Goal: Task Accomplishment & Management: Manage account settings

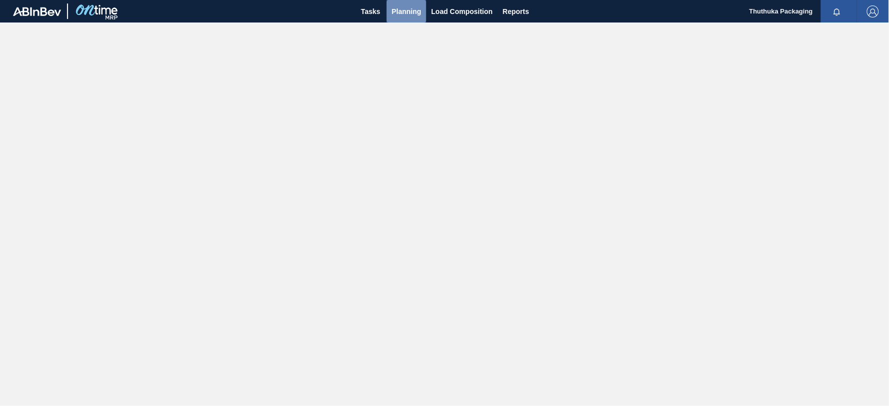
click at [402, 13] on span "Planning" at bounding box center [407, 12] width 30 height 12
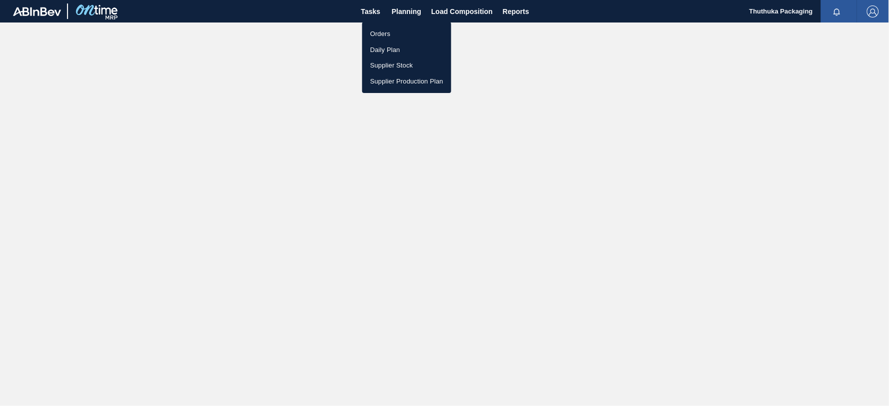
click at [379, 34] on li "Orders" at bounding box center [406, 34] width 89 height 16
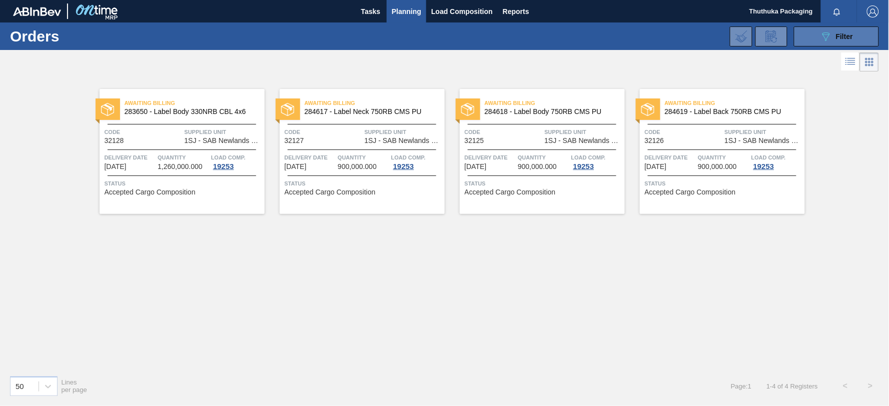
click at [832, 38] on icon "089F7B8B-B2A5-4AFE-B5C0-19BA573D28AC" at bounding box center [826, 37] width 12 height 12
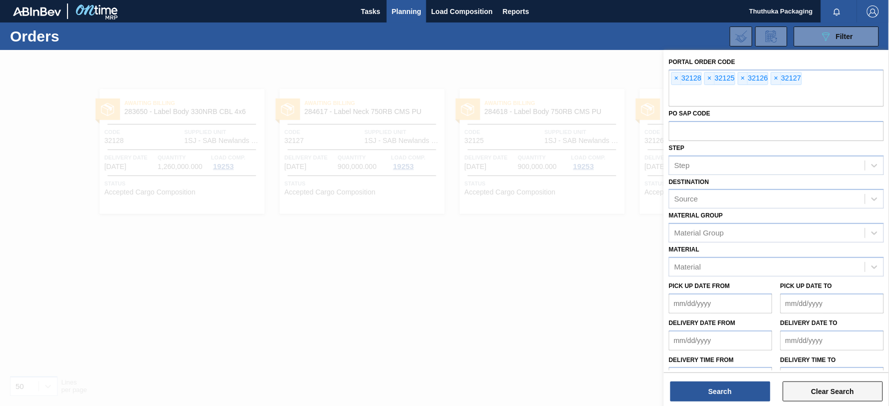
click at [826, 393] on button "Clear Search" at bounding box center [833, 392] width 100 height 20
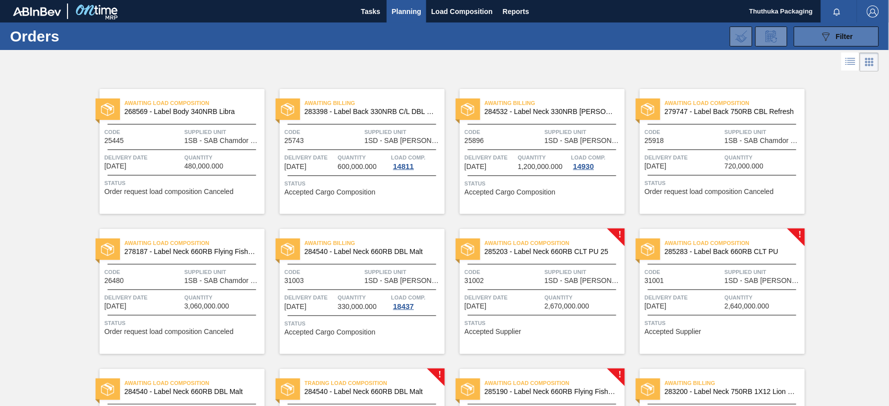
click at [823, 38] on icon "089F7B8B-B2A5-4AFE-B5C0-19BA573D28AC" at bounding box center [826, 37] width 12 height 12
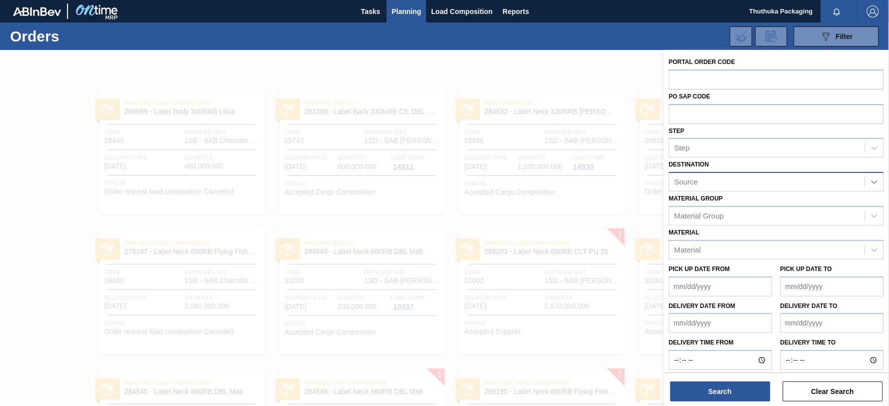
click at [875, 181] on icon at bounding box center [875, 183] width 6 height 4
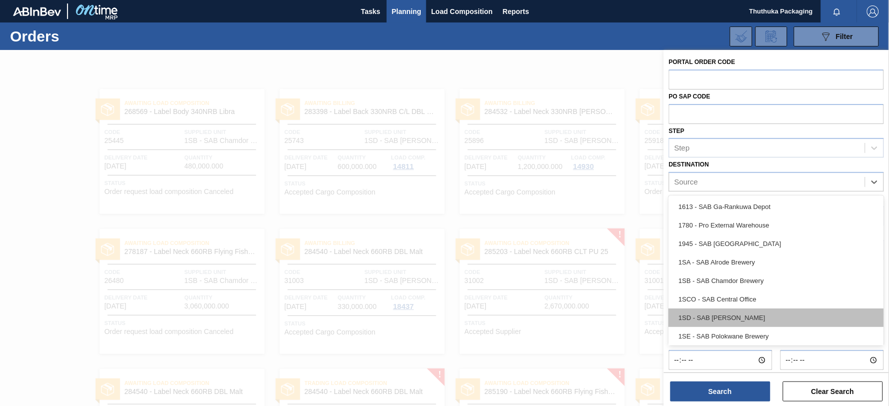
click at [739, 317] on div "1SD - SAB [PERSON_NAME]" at bounding box center [776, 318] width 215 height 19
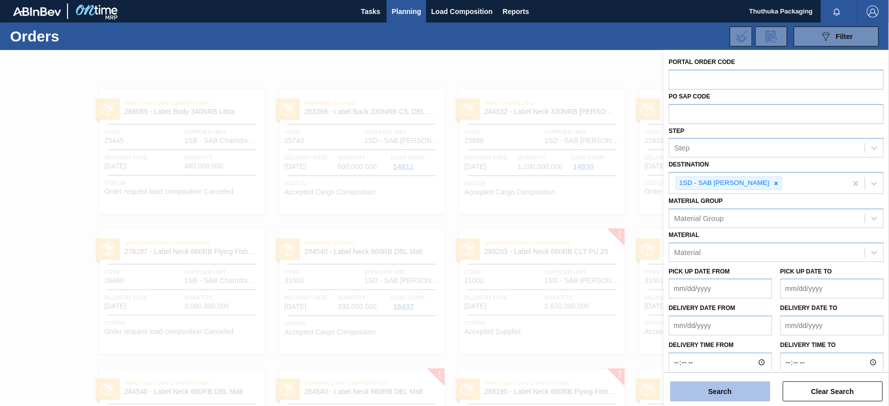
click at [741, 391] on button "Search" at bounding box center [721, 392] width 100 height 20
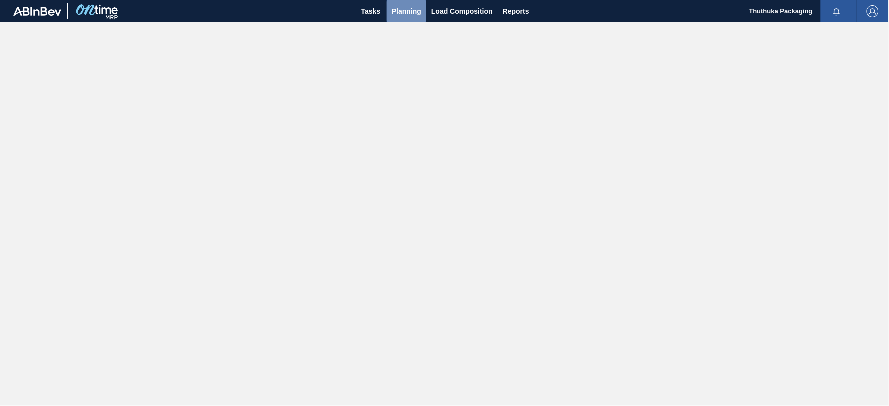
click at [412, 13] on span "Planning" at bounding box center [407, 12] width 30 height 12
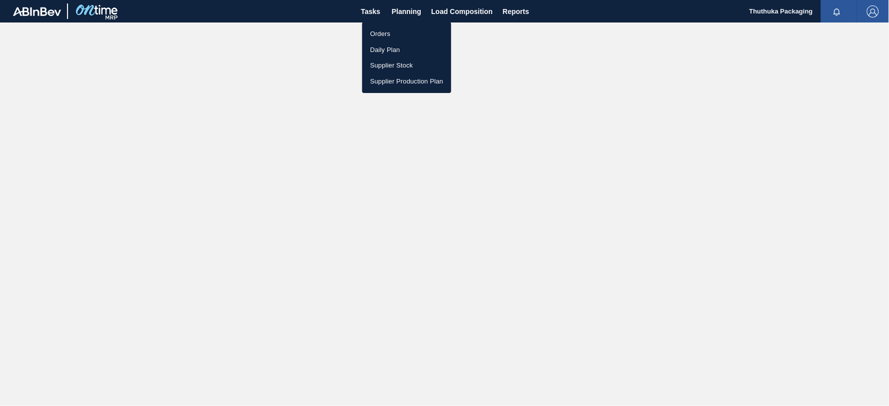
click at [381, 32] on li "Orders" at bounding box center [406, 34] width 89 height 16
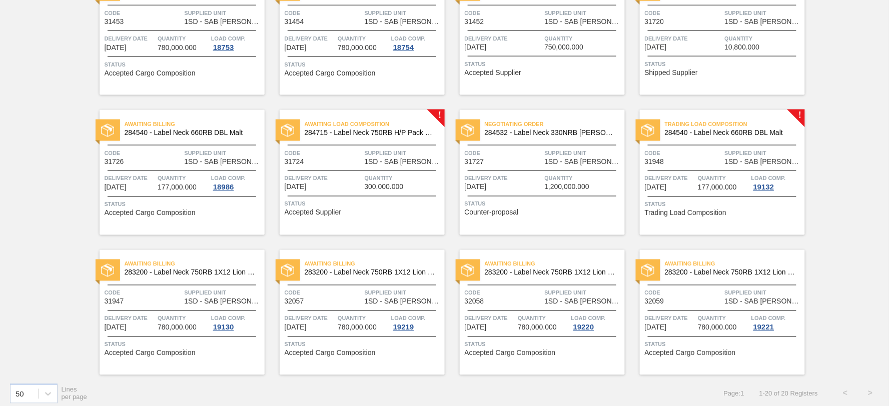
scroll to position [405, 0]
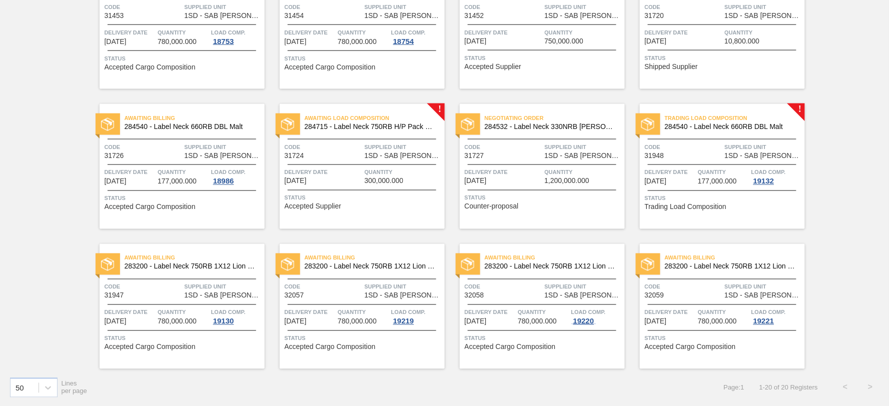
click at [585, 320] on div "19220" at bounding box center [584, 322] width 25 height 8
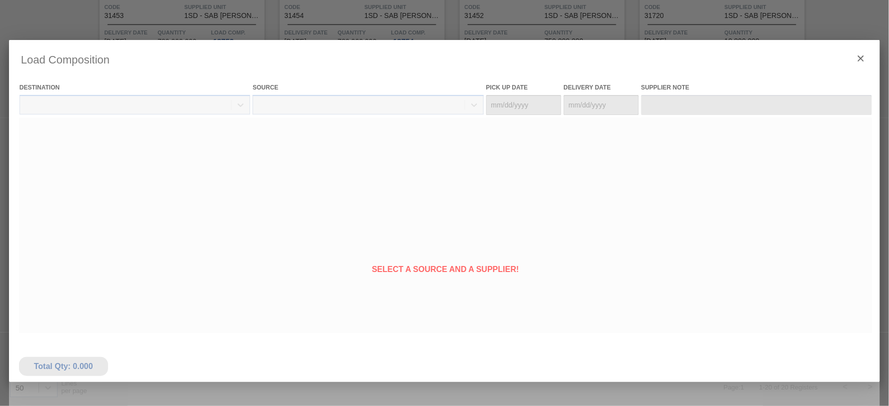
type Date "[DATE]"
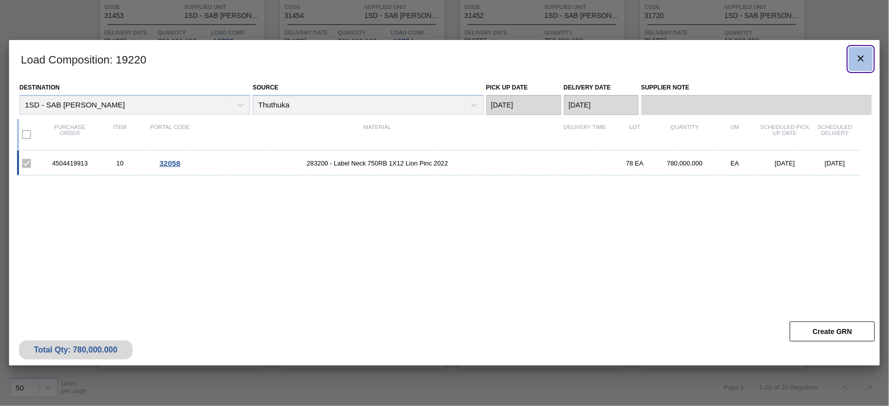
click at [864, 60] on icon "botão de ícone" at bounding box center [861, 59] width 6 height 6
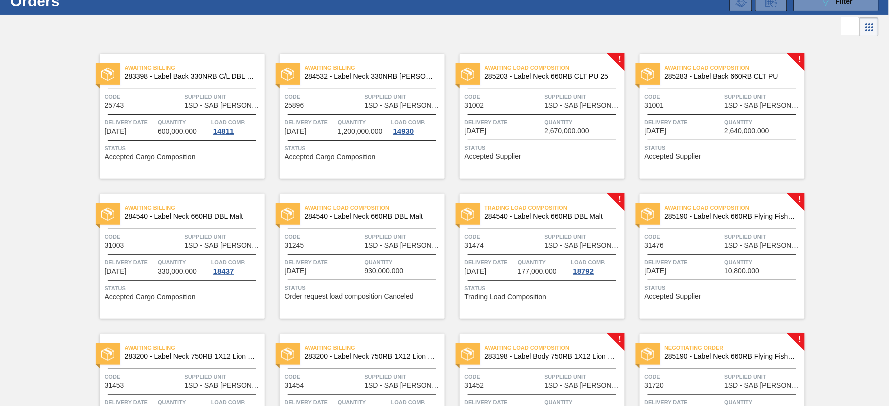
scroll to position [0, 0]
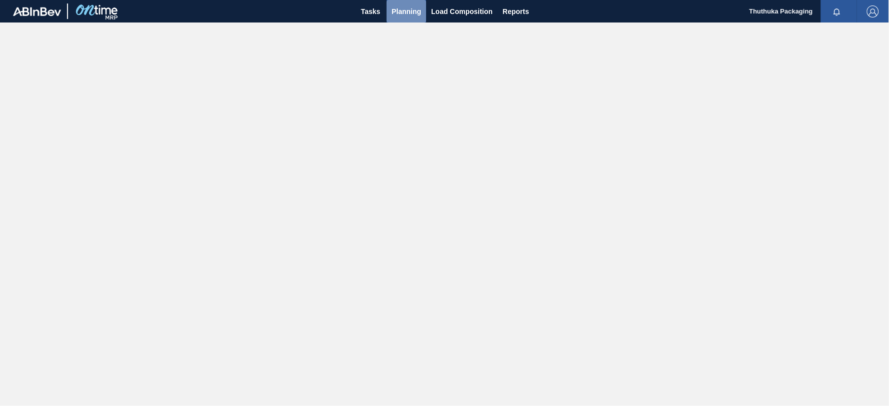
click at [407, 9] on span "Planning" at bounding box center [407, 12] width 30 height 12
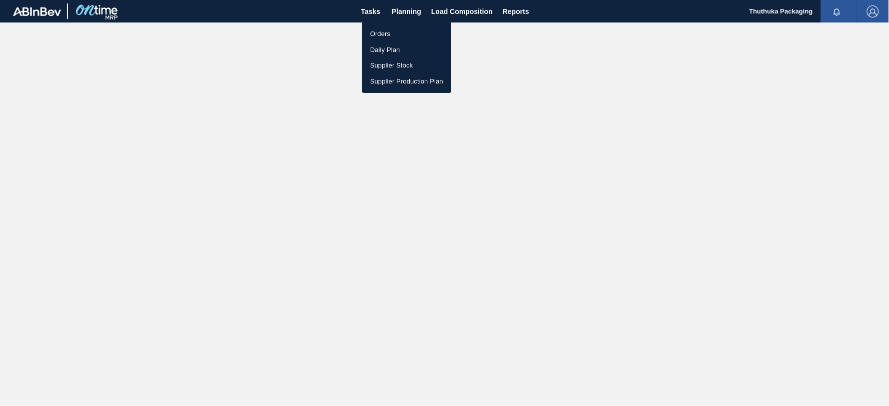
click at [384, 33] on li "Orders" at bounding box center [406, 34] width 89 height 16
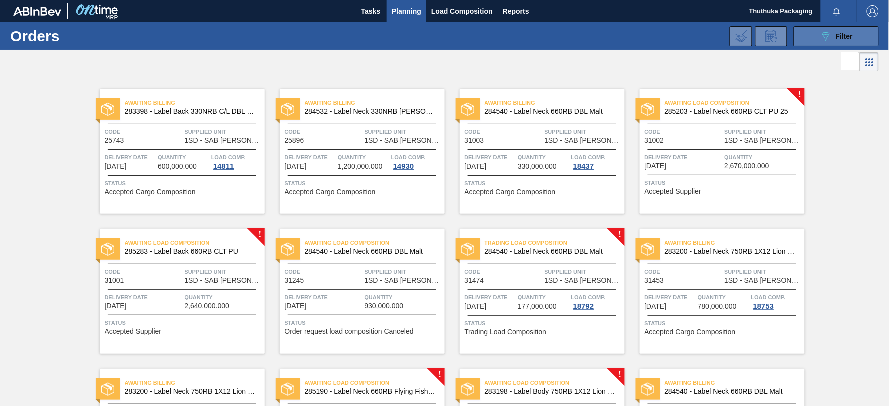
click at [816, 38] on button "089F7B8B-B2A5-4AFE-B5C0-19BA573D28AC Filter" at bounding box center [836, 37] width 85 height 20
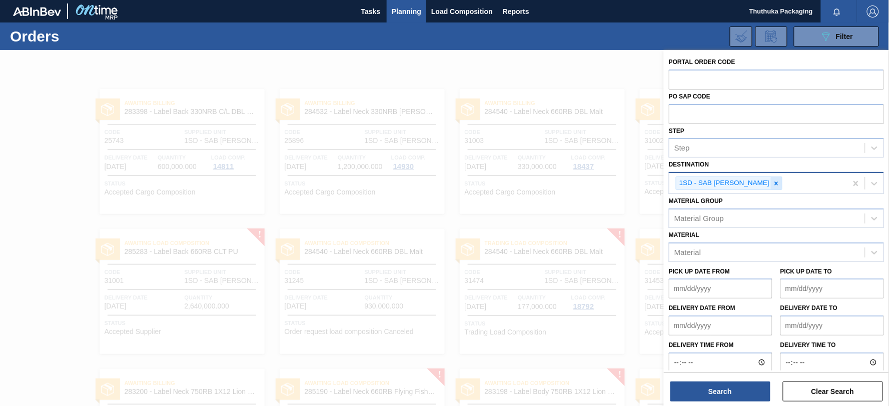
click at [773, 182] on icon at bounding box center [776, 183] width 7 height 7
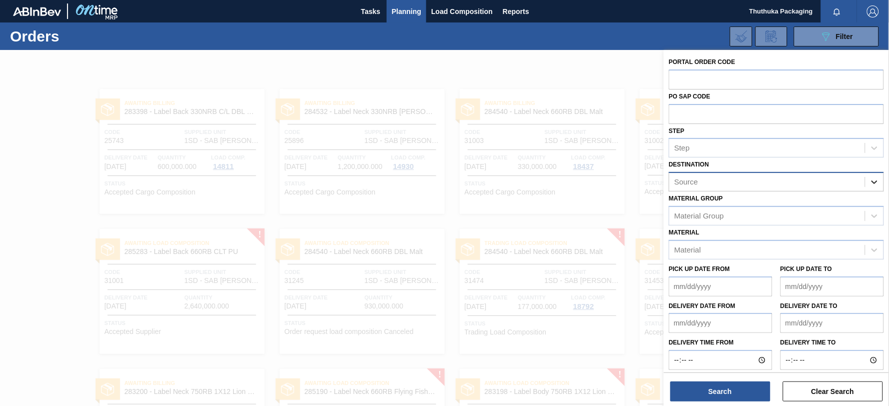
click at [870, 182] on icon at bounding box center [875, 182] width 10 height 10
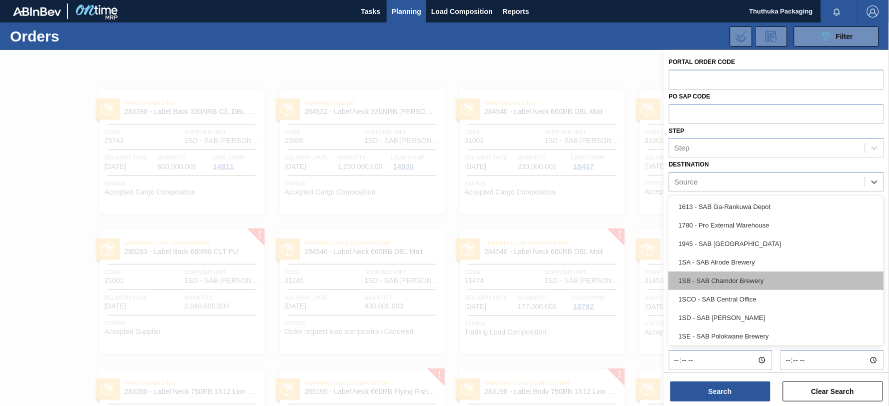
click at [757, 275] on div "1SB - SAB Chamdor Brewery" at bounding box center [776, 281] width 215 height 19
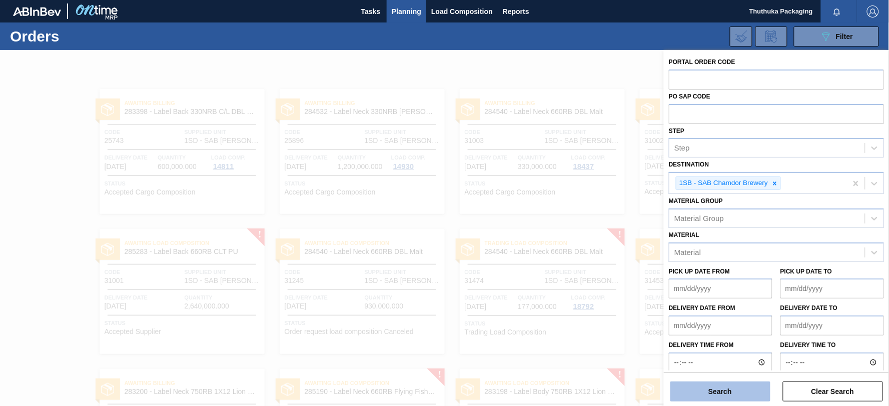
click at [722, 391] on button "Search" at bounding box center [721, 392] width 100 height 20
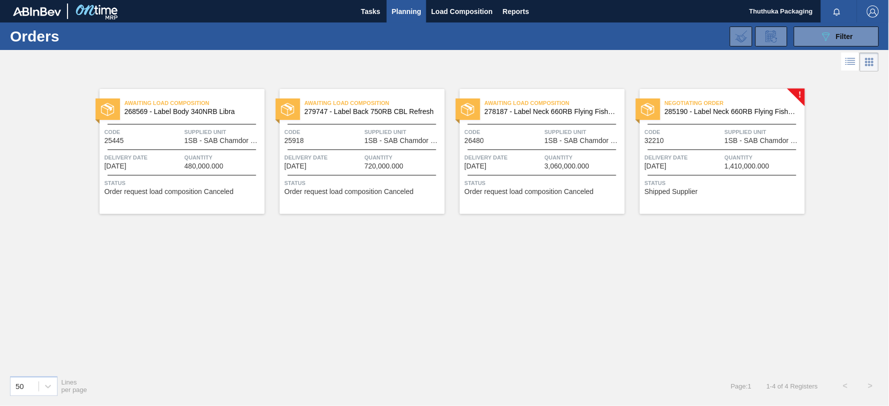
click at [716, 109] on span "285190 - Label Neck 660RB Flying Fish Lemon PU" at bounding box center [731, 112] width 132 height 8
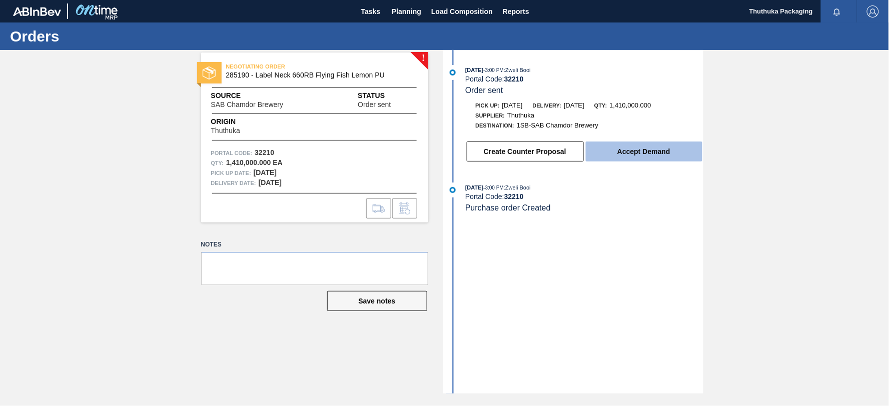
click at [628, 155] on button "Accept Demand" at bounding box center [644, 152] width 117 height 20
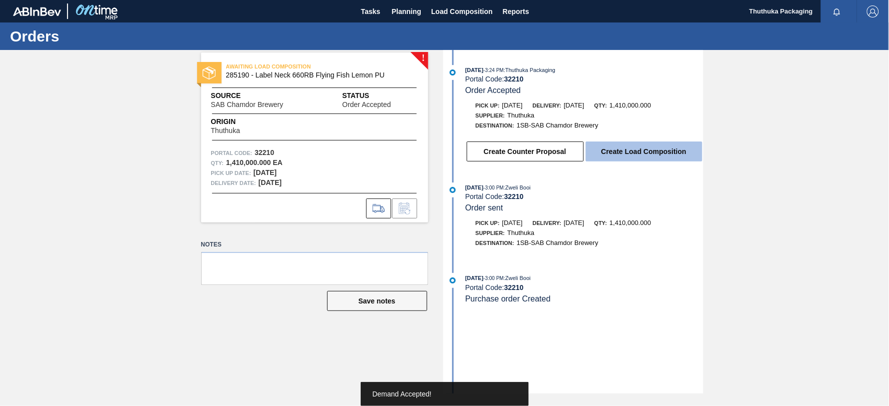
click at [628, 149] on button "Create Load Composition" at bounding box center [644, 152] width 117 height 20
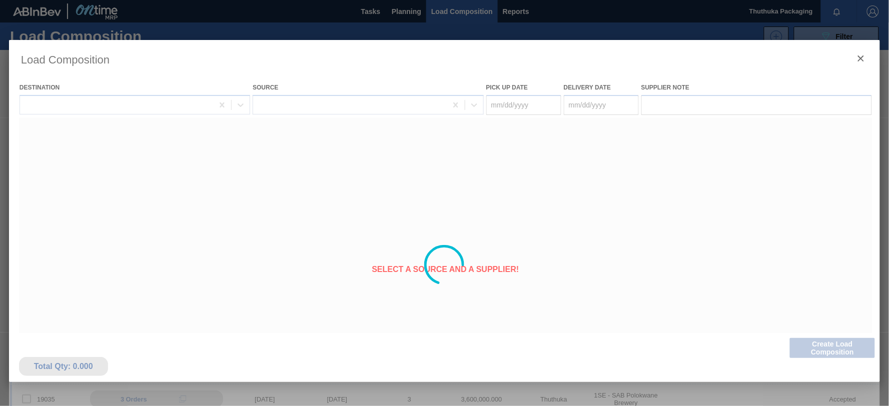
type Date "[DATE]"
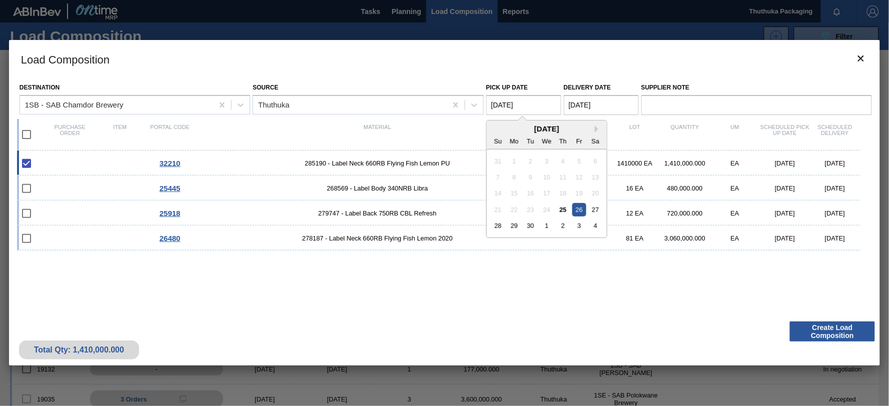
click at [524, 104] on Date "[DATE]" at bounding box center [524, 105] width 75 height 20
drag, startPoint x: 564, startPoint y: 208, endPoint x: 566, endPoint y: 202, distance: 6.5
click at [564, 207] on div "25" at bounding box center [564, 210] width 14 height 14
type Date "[DATE]"
click at [602, 105] on Date "[DATE]" at bounding box center [601, 105] width 75 height 20
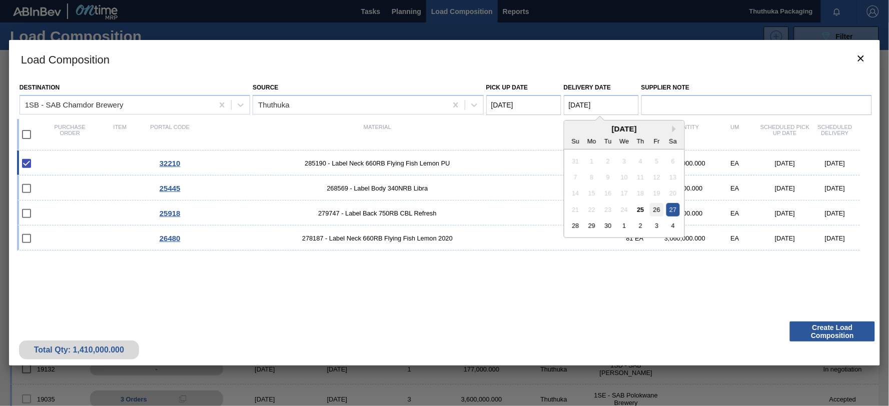
click at [661, 208] on div "26" at bounding box center [657, 210] width 14 height 14
type Date "[DATE]"
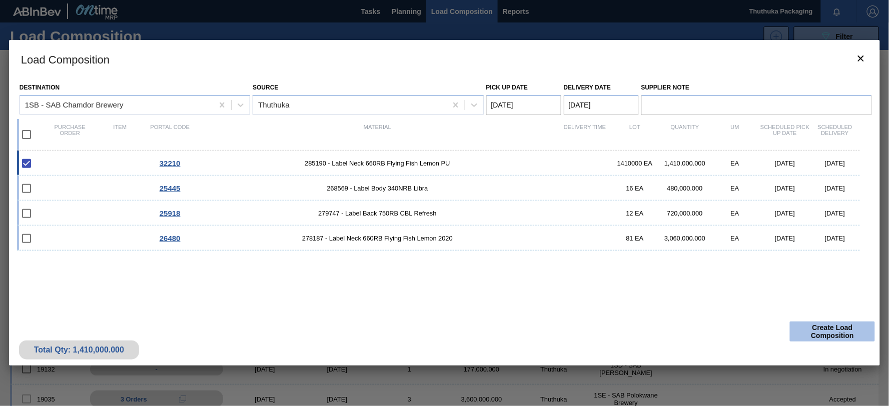
click at [812, 328] on button "Create Load Composition" at bounding box center [832, 332] width 85 height 20
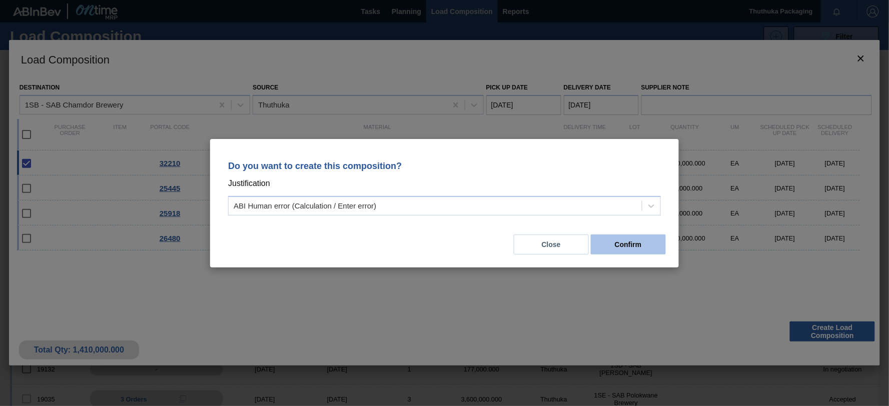
click at [631, 244] on button "Confirm" at bounding box center [628, 245] width 75 height 20
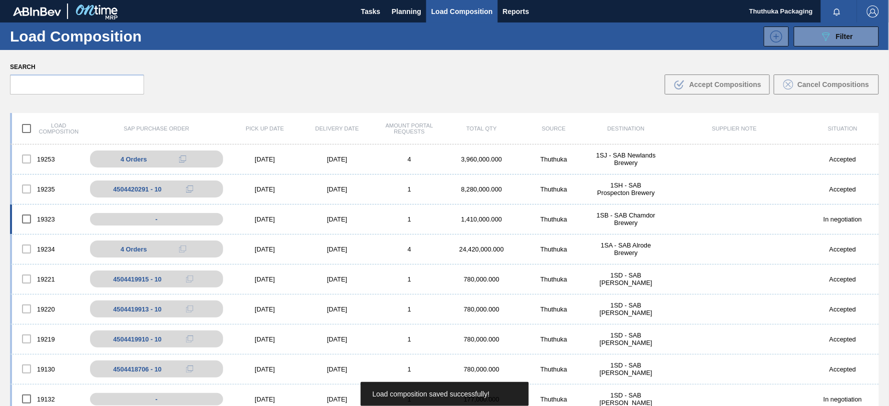
click at [638, 220] on div "1SB - SAB Chamdor Brewery" at bounding box center [626, 219] width 72 height 15
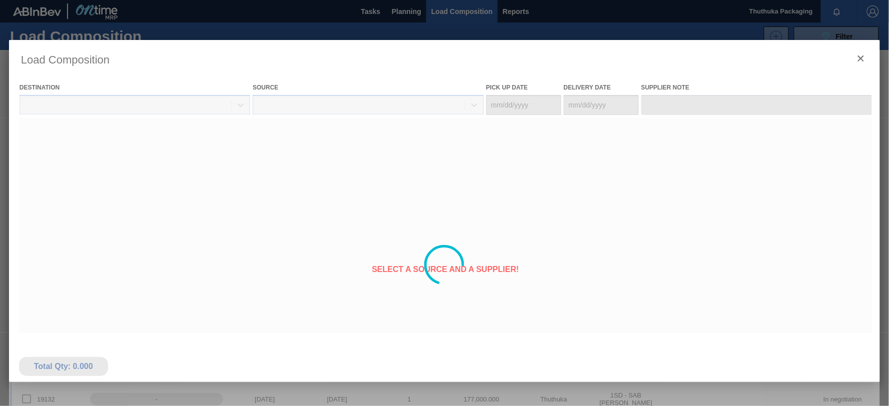
type Date "[DATE]"
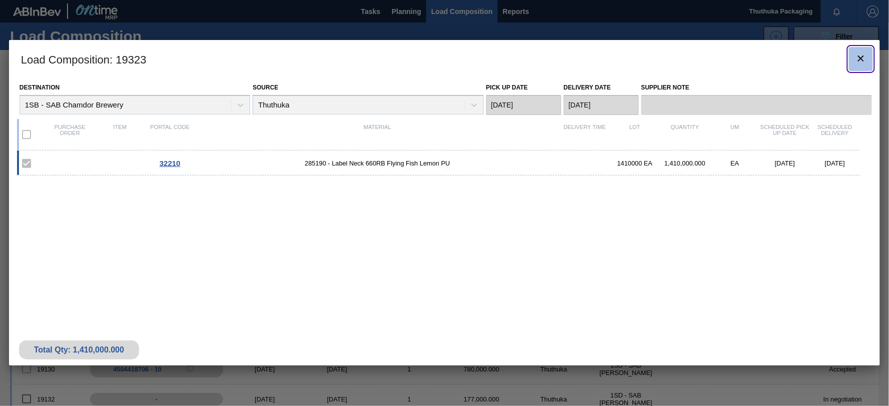
click at [862, 57] on icon "botão de ícone" at bounding box center [861, 59] width 12 height 12
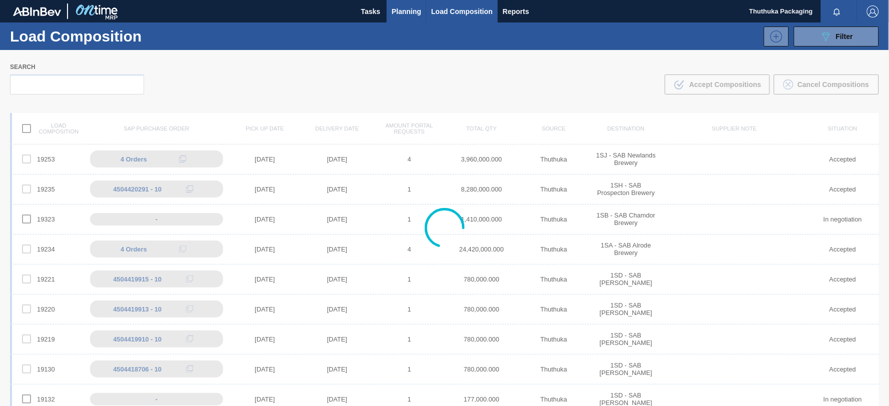
click at [399, 11] on span "Planning" at bounding box center [407, 12] width 30 height 12
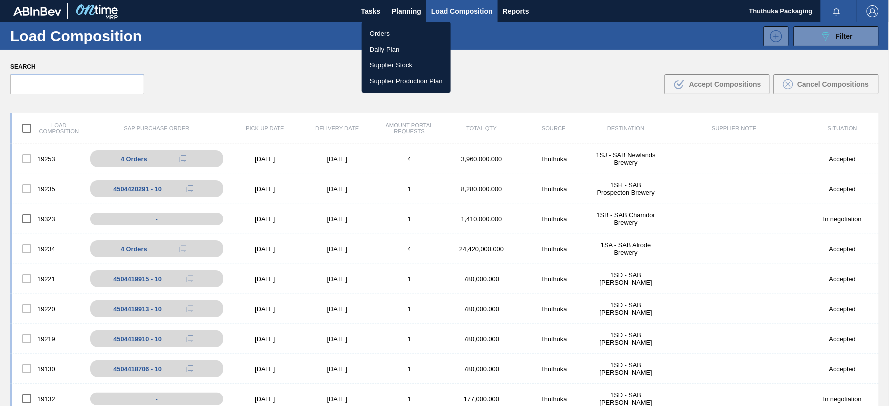
click at [387, 33] on li "Orders" at bounding box center [406, 34] width 89 height 16
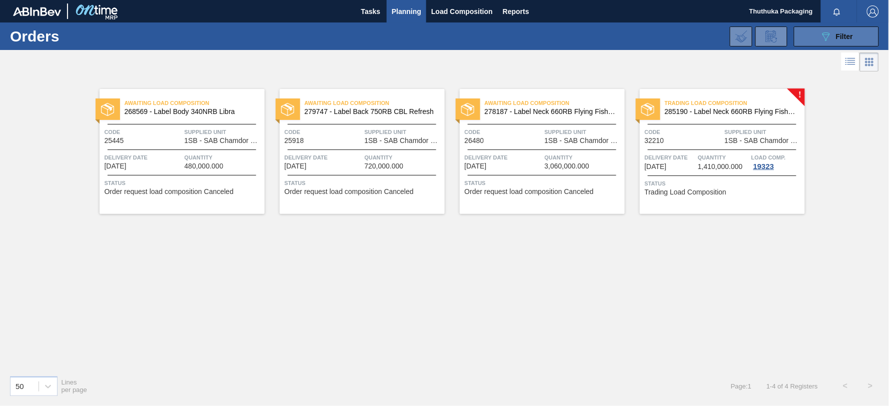
click at [807, 37] on button "089F7B8B-B2A5-4AFE-B5C0-19BA573D28AC Filter" at bounding box center [836, 37] width 85 height 20
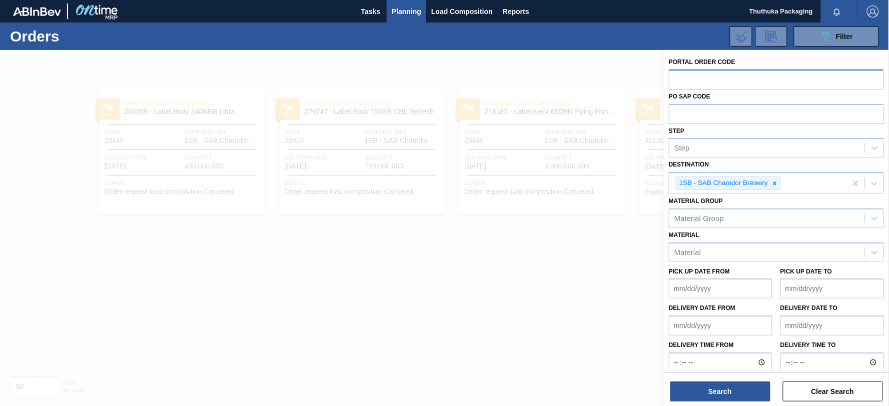
click at [692, 78] on input "text" at bounding box center [776, 79] width 215 height 19
paste input "text"
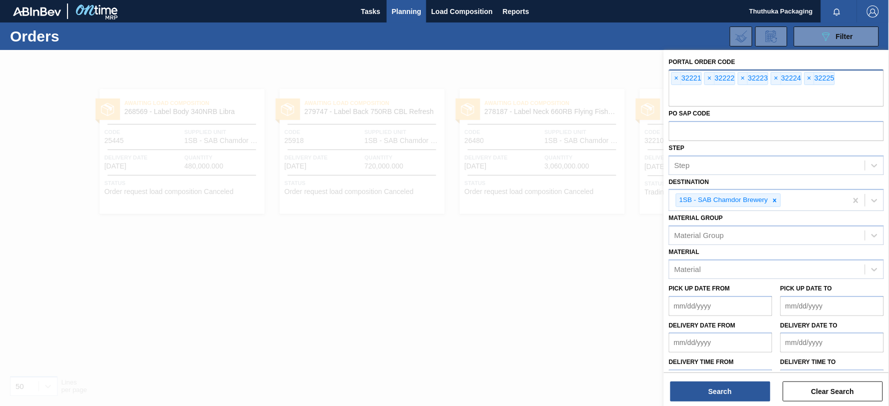
click at [680, 92] on input "text" at bounding box center [776, 97] width 215 height 19
paste input "text"
click at [778, 198] on icon at bounding box center [775, 200] width 7 height 7
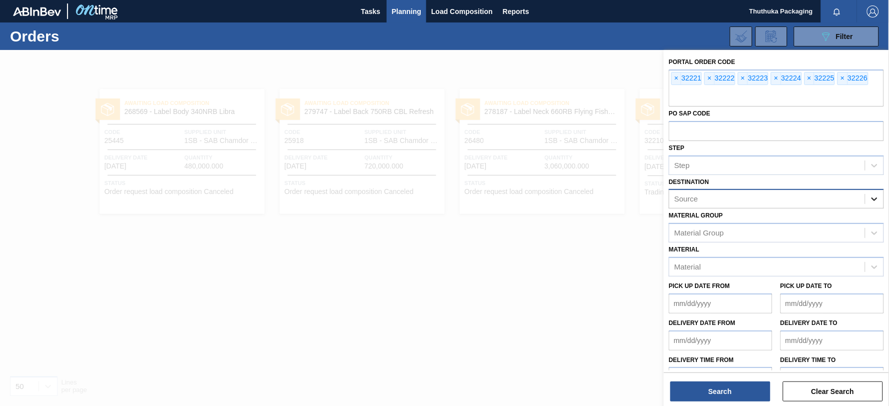
click at [874, 196] on icon at bounding box center [875, 199] width 10 height 10
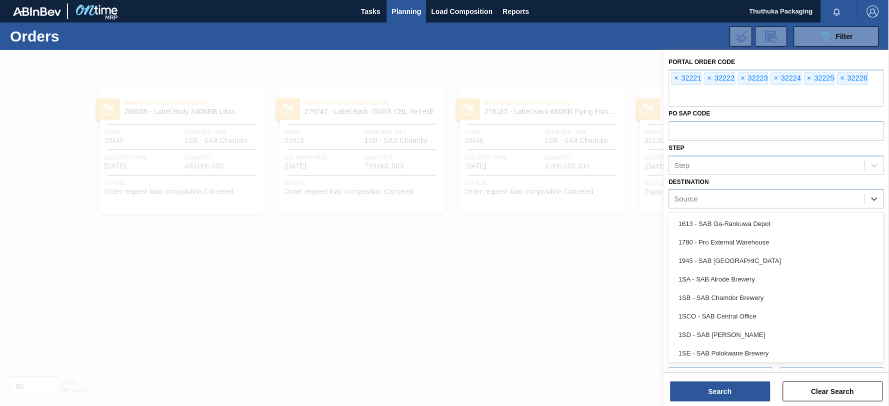
click at [764, 333] on div "1SD - SAB [PERSON_NAME]" at bounding box center [776, 335] width 215 height 19
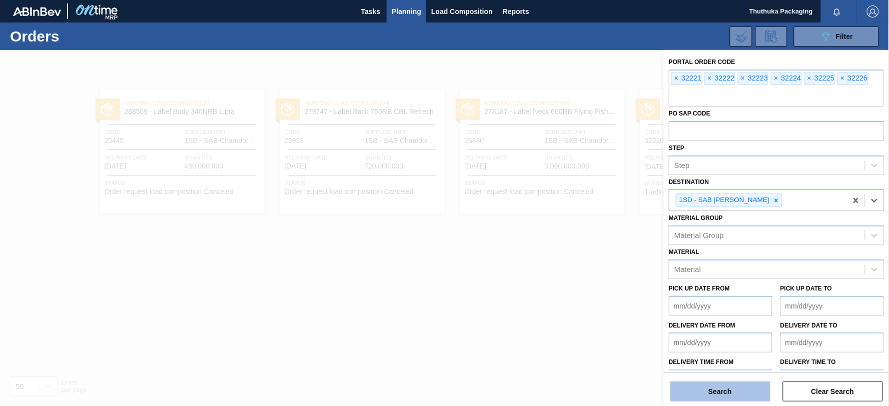
click at [733, 393] on button "Search" at bounding box center [721, 392] width 100 height 20
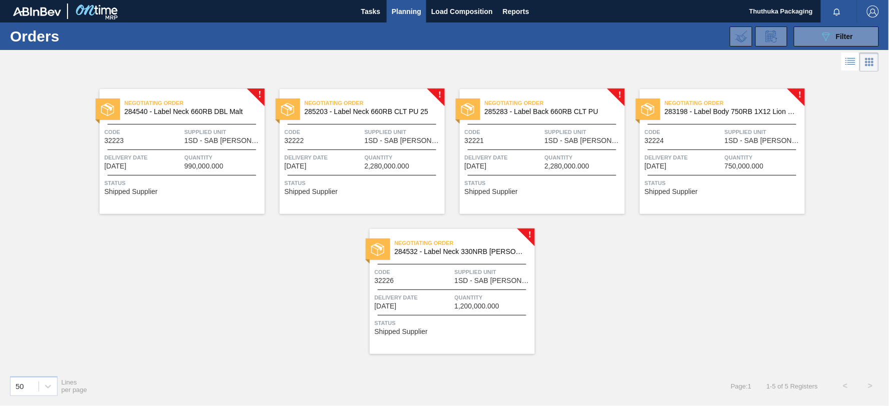
click at [186, 111] on span "284540 - Label Neck 660RB DBL Malt" at bounding box center [191, 112] width 132 height 8
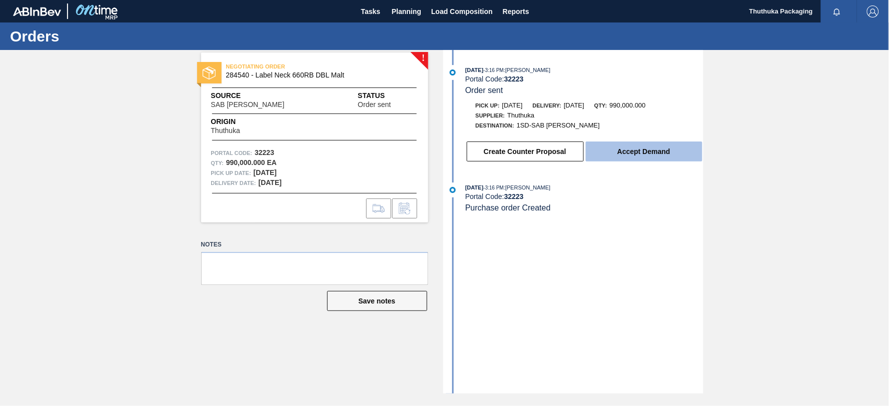
click at [632, 154] on button "Accept Demand" at bounding box center [644, 152] width 117 height 20
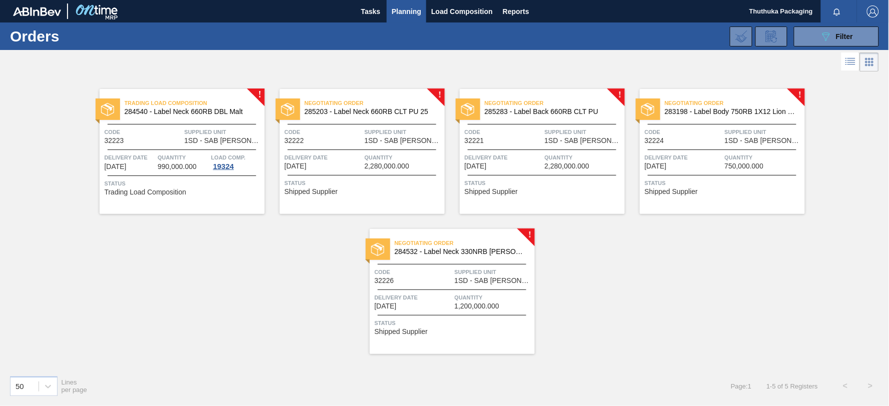
click at [389, 110] on span "285203 - Label Neck 660RB CLT PU 25" at bounding box center [371, 112] width 132 height 8
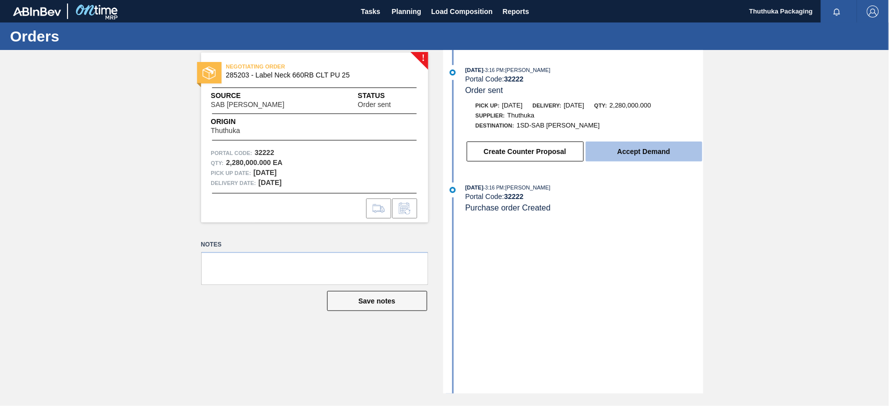
click at [642, 154] on button "Accept Demand" at bounding box center [644, 152] width 117 height 20
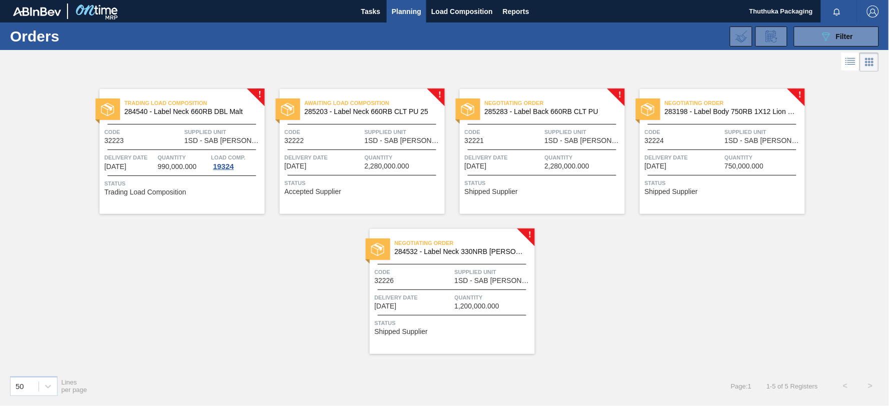
click at [551, 108] on span "285283 - Label Back 660RB CLT PU" at bounding box center [551, 112] width 132 height 8
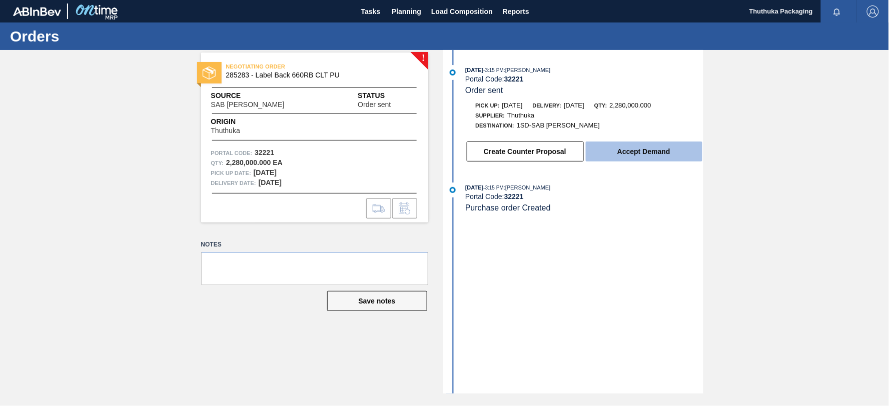
click at [628, 157] on button "Accept Demand" at bounding box center [644, 152] width 117 height 20
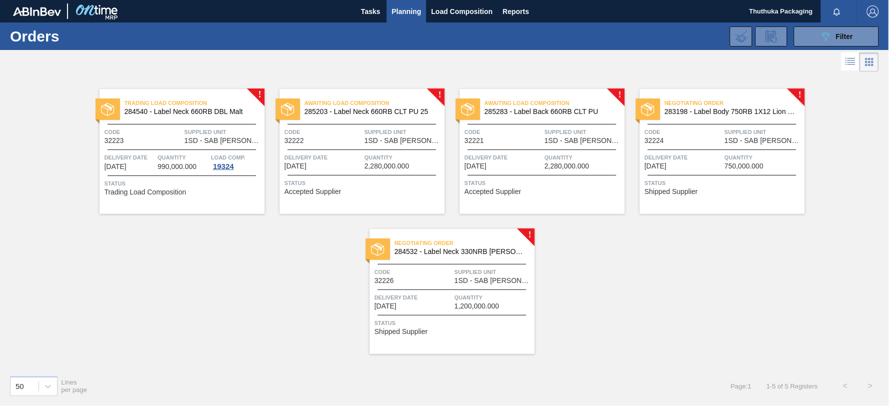
click at [728, 114] on span "283198 - Label Body 750RB 1X12 Lion Pinc 2022" at bounding box center [731, 112] width 132 height 8
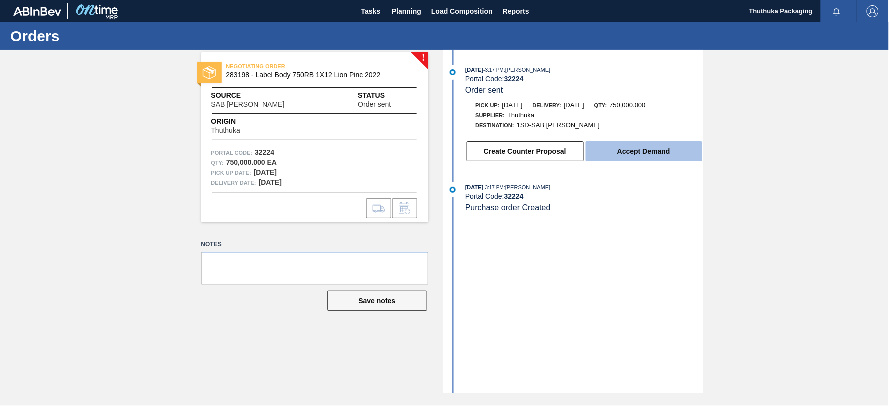
click at [656, 150] on button "Accept Demand" at bounding box center [644, 152] width 117 height 20
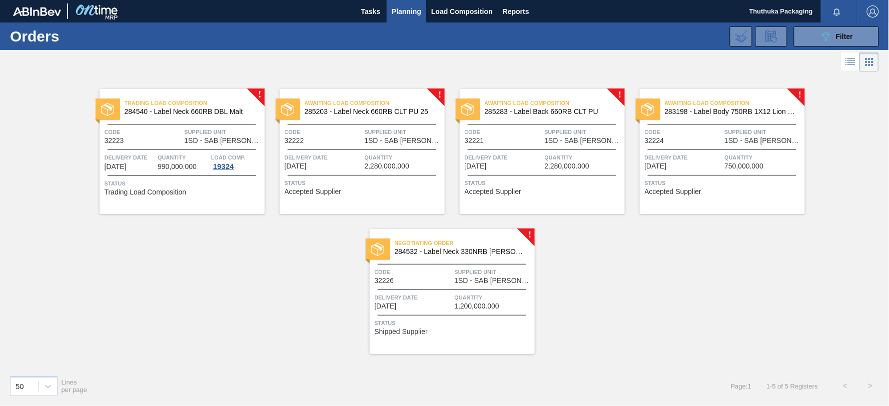
click at [447, 249] on span "284532 - Label Neck 330NRB [PERSON_NAME] 4X6 23" at bounding box center [461, 252] width 132 height 8
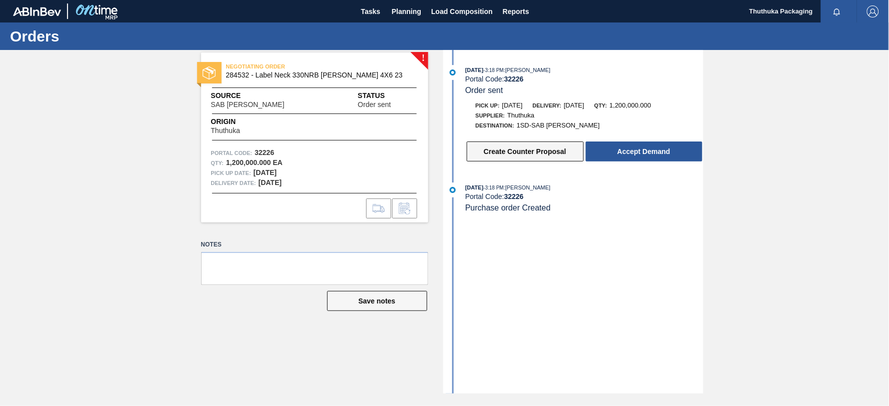
click at [500, 153] on button "Create Counter Proposal" at bounding box center [525, 152] width 117 height 20
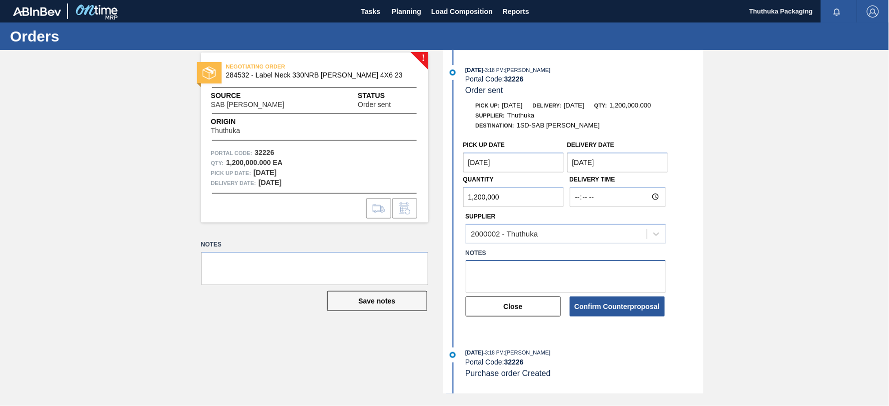
click at [494, 271] on textarea at bounding box center [566, 276] width 200 height 33
type textarea "We don't have labels in stock"
click at [621, 311] on button "Confirm Counterproposal" at bounding box center [617, 307] width 95 height 20
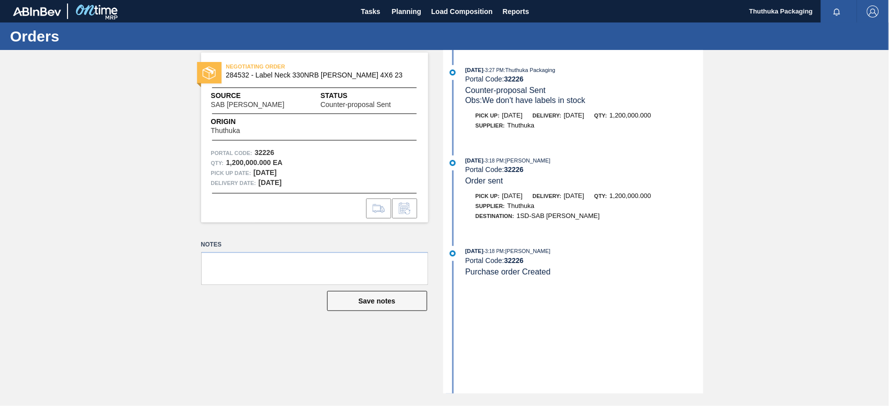
drag, startPoint x: 10, startPoint y: 1, endPoint x: 126, endPoint y: 184, distance: 216.6
click at [126, 184] on div "NEGOTIATING ORDER 284532 - Label Neck 330NRB [PERSON_NAME] 4X6 23 Source SAB Ro…" at bounding box center [444, 222] width 889 height 344
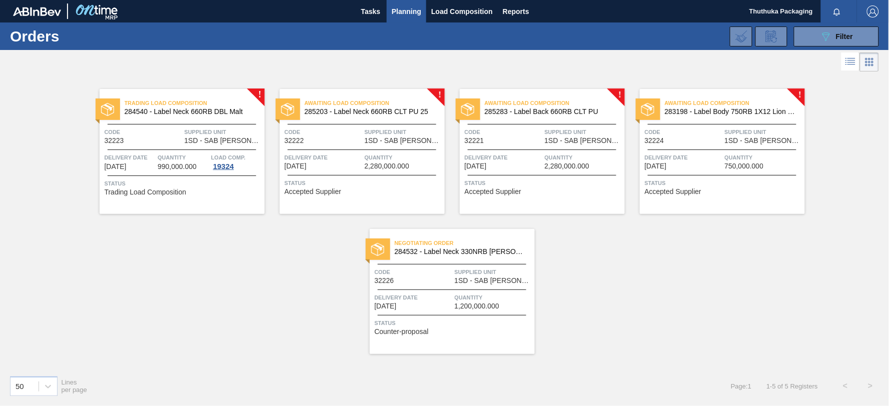
click at [715, 113] on span "283198 - Label Body 750RB 1X12 Lion Pinc 2022" at bounding box center [731, 112] width 132 height 8
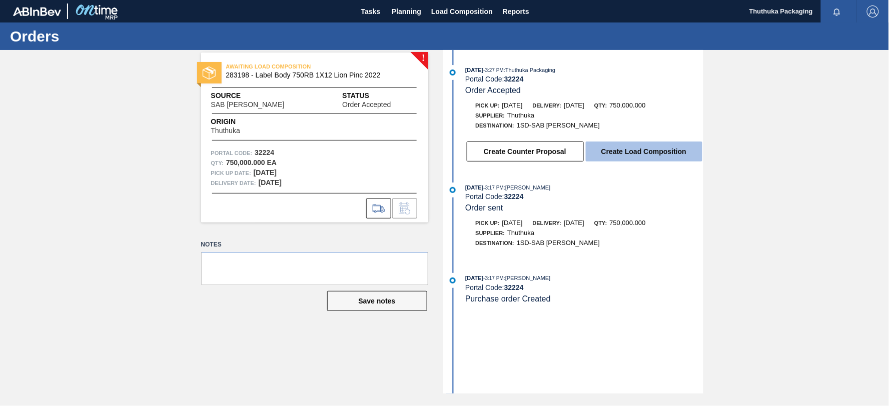
click at [653, 152] on button "Create Load Composition" at bounding box center [644, 152] width 117 height 20
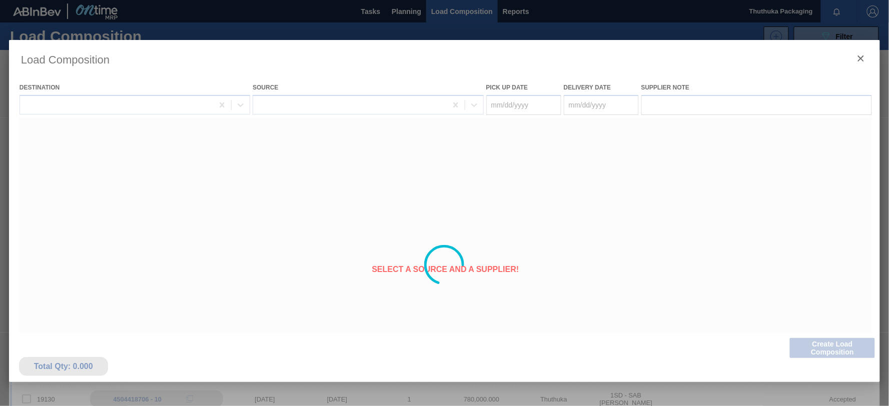
type Date "[DATE]"
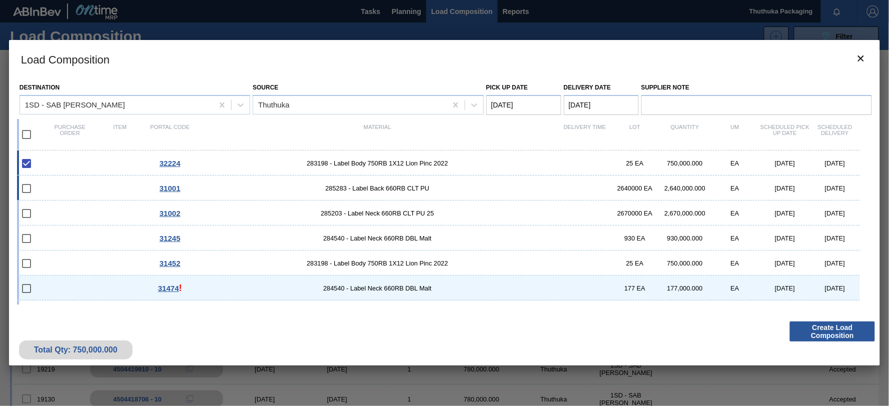
click at [26, 188] on input "checkbox" at bounding box center [26, 188] width 21 height 21
click at [28, 190] on input "checkbox" at bounding box center [26, 188] width 21 height 21
checkbox input "false"
click at [28, 133] on input "checkbox" at bounding box center [26, 134] width 21 height 21
checkbox input "true"
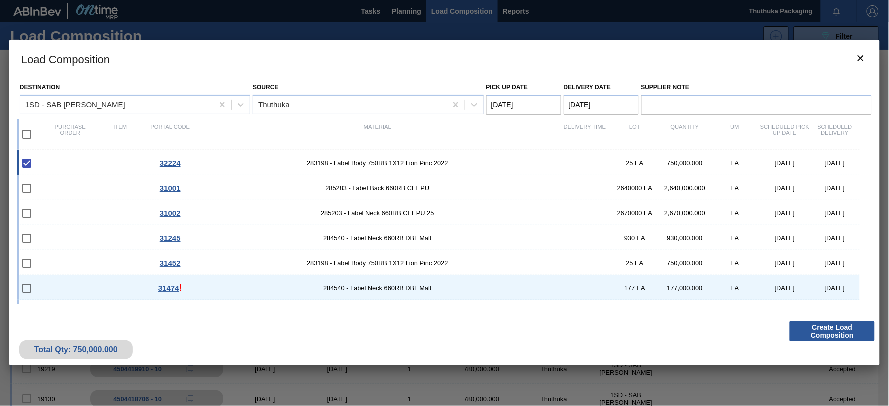
checkbox input "true"
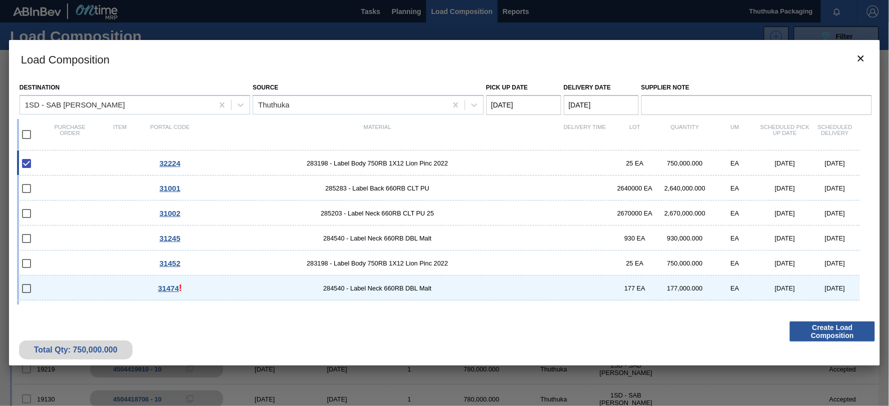
checkbox input "true"
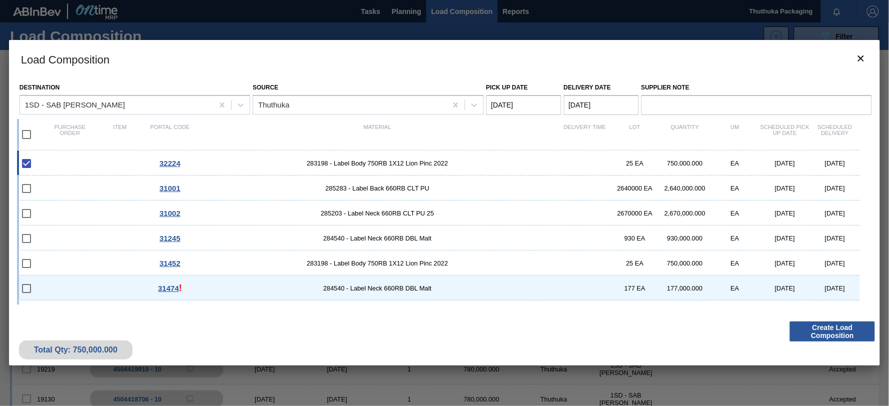
checkbox input "true"
click at [25, 135] on input "checkbox" at bounding box center [26, 134] width 21 height 21
checkbox input "false"
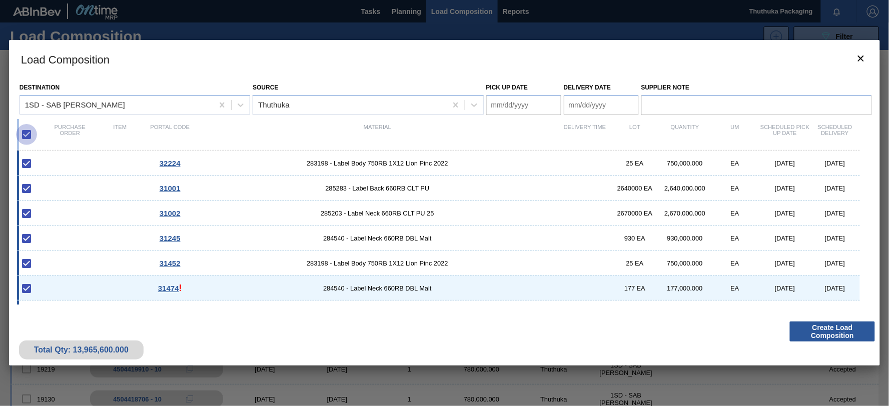
checkbox input "false"
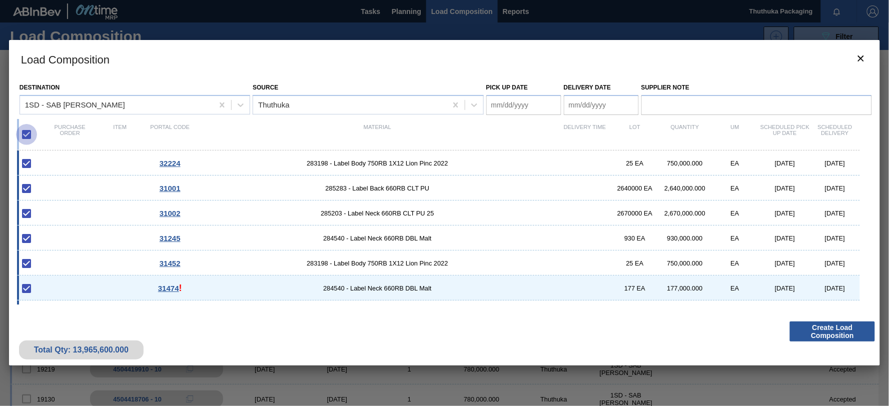
checkbox input "false"
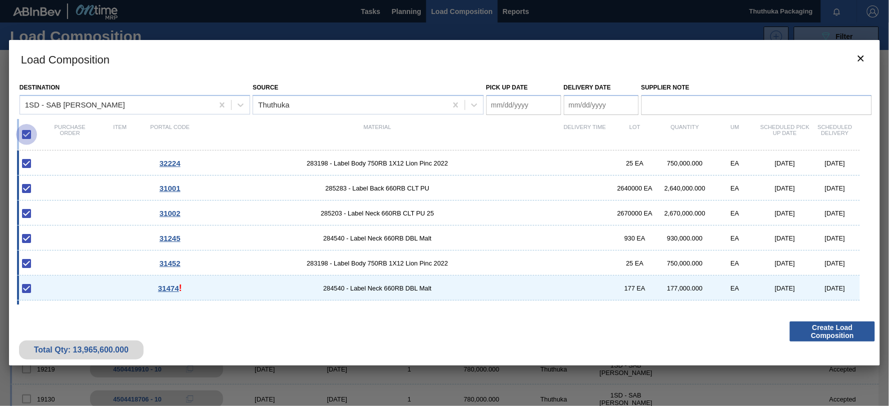
checkbox input "false"
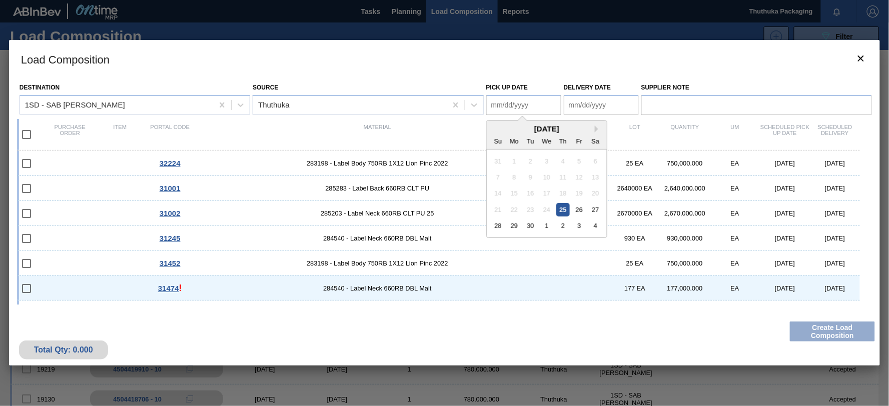
click at [506, 106] on Date "Pick up Date" at bounding box center [524, 105] width 75 height 20
click at [455, 280] on div "31474 ! 284540 - Label Neck 660RB DBL Malt 177 EA 177,000.000 EA [DATE] [DATE]" at bounding box center [438, 288] width 843 height 25
type Date "[DATE]"
checkbox input "true"
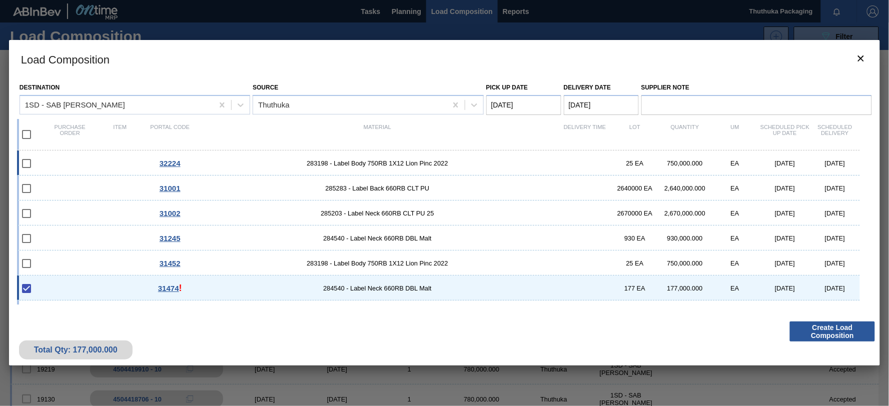
click at [29, 163] on input "checkbox" at bounding box center [26, 163] width 21 height 21
click at [26, 164] on input "checkbox" at bounding box center [26, 163] width 21 height 21
checkbox input "false"
click at [24, 133] on input "checkbox" at bounding box center [26, 134] width 21 height 21
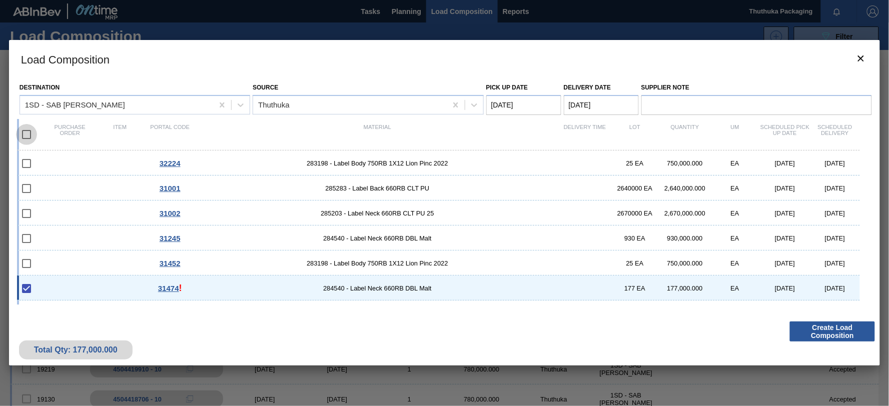
checkbox input "true"
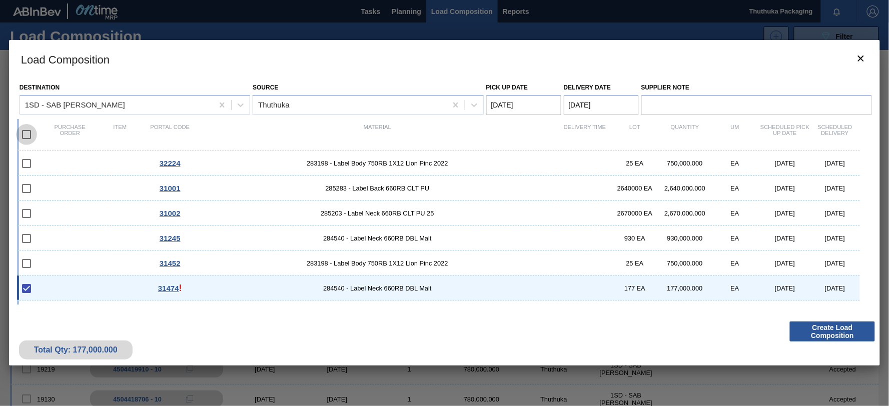
checkbox input "true"
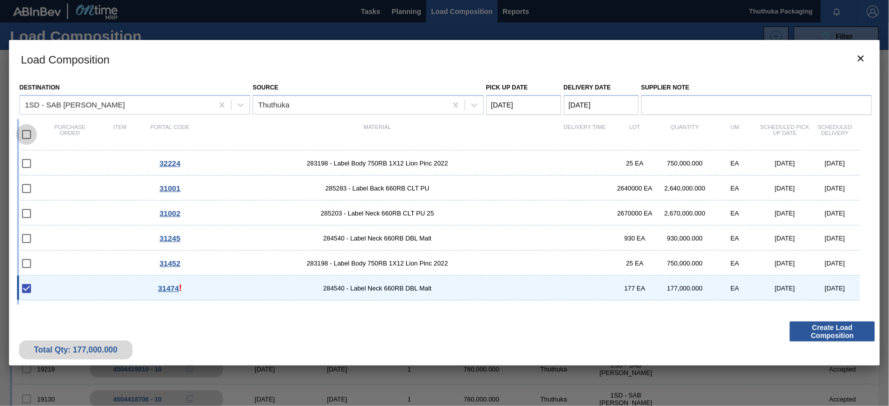
checkbox input "true"
click at [26, 134] on input "checkbox" at bounding box center [26, 134] width 21 height 21
checkbox input "false"
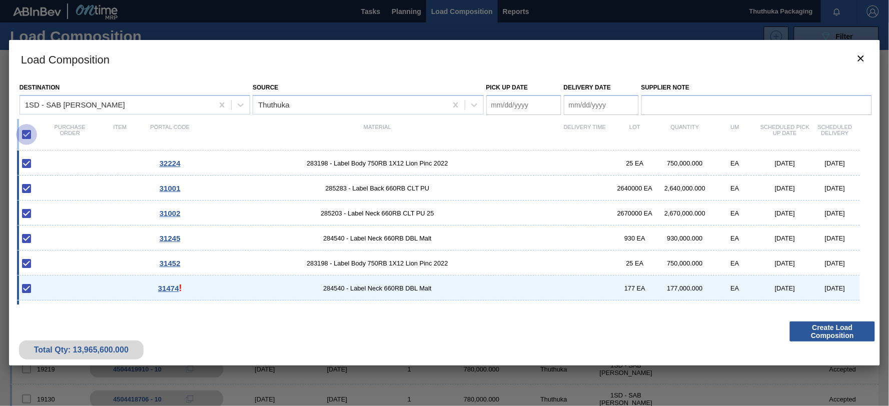
checkbox input "false"
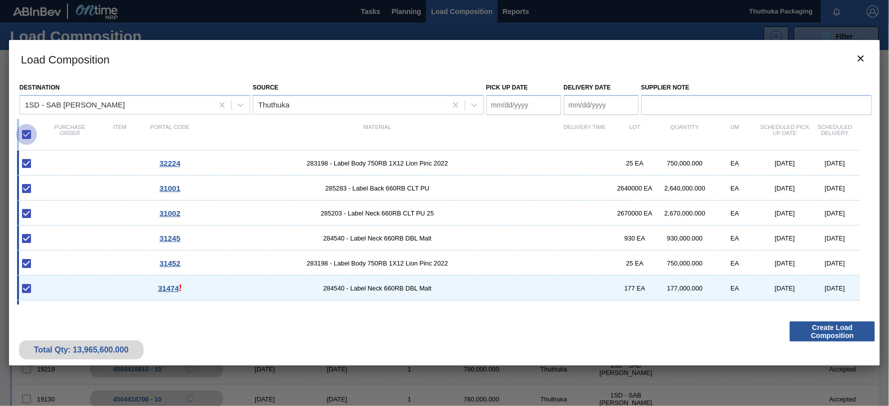
checkbox input "false"
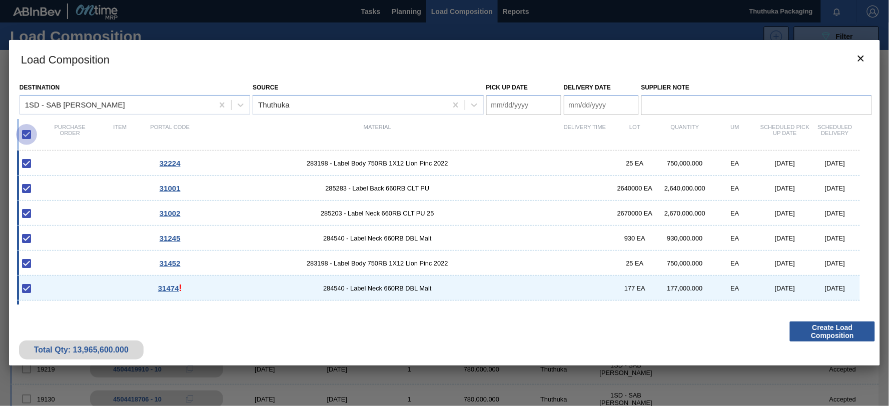
checkbox input "false"
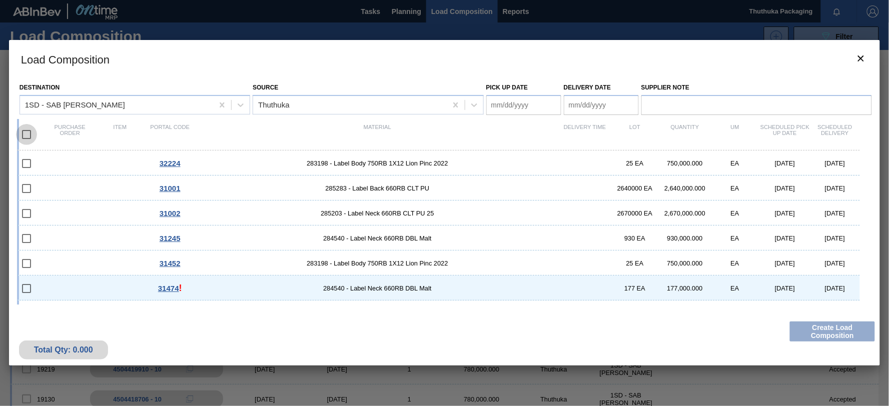
click at [28, 137] on input "checkbox" at bounding box center [26, 134] width 21 height 21
checkbox input "true"
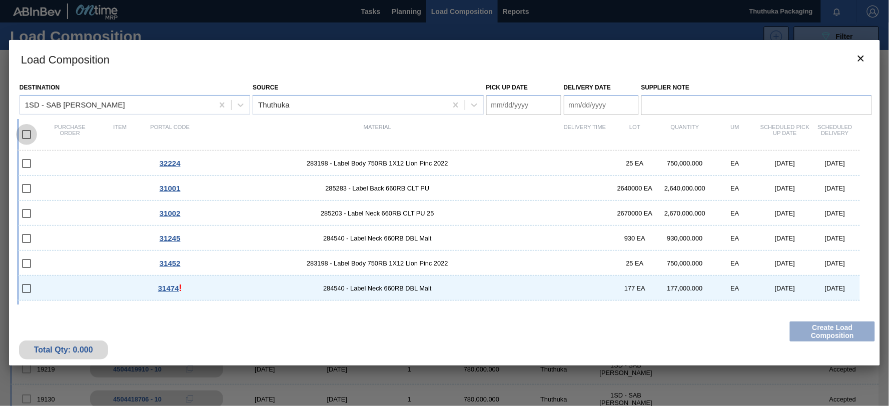
checkbox input "true"
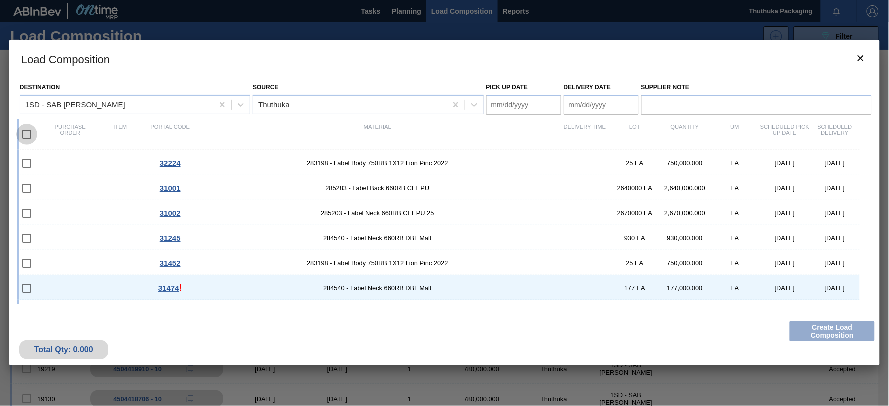
checkbox input "true"
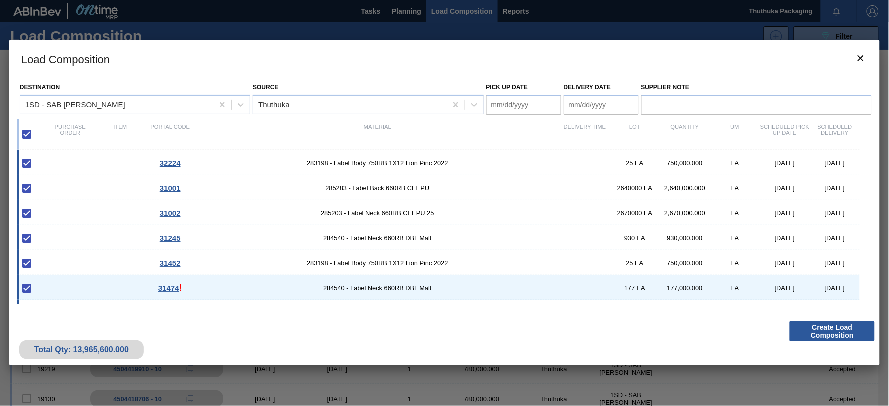
click at [532, 104] on Date "Pick up Date" at bounding box center [524, 105] width 75 height 20
drag, startPoint x: 564, startPoint y: 207, endPoint x: 575, endPoint y: 187, distance: 22.2
click at [565, 204] on div "25" at bounding box center [564, 210] width 14 height 14
type Date "[DATE]"
click at [604, 105] on Date "Delivery Date" at bounding box center [601, 105] width 75 height 20
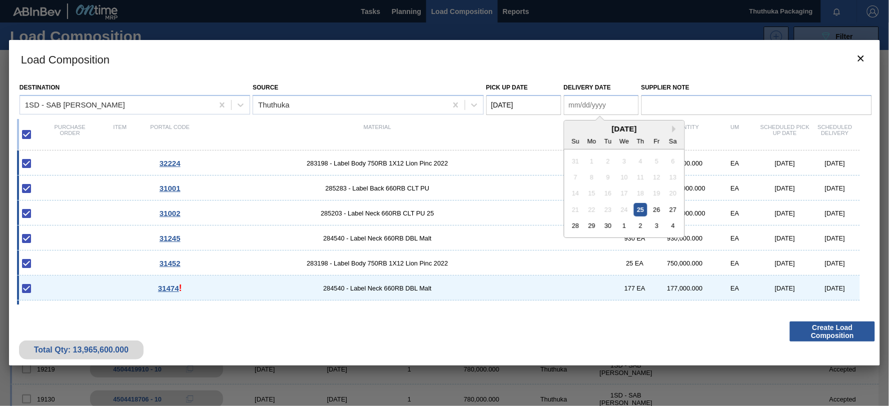
click at [666, 151] on div "[DATE] Su Mo Tu We Th Fr Sa 31 1 2 3 4 5 6 7 8 9 10 11 12 13 14 15 16 17 18 19 …" at bounding box center [625, 179] width 120 height 117
click at [658, 211] on div "26" at bounding box center [657, 210] width 14 height 14
type Date "[DATE]"
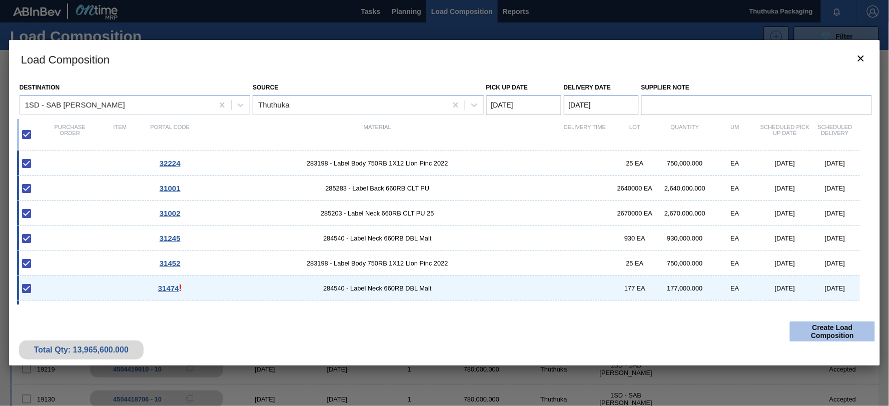
click at [819, 334] on button "Create Load Composition" at bounding box center [832, 332] width 85 height 20
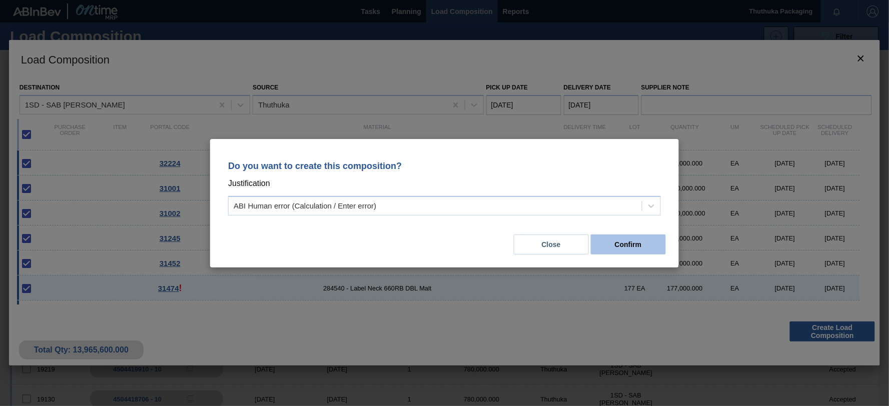
click at [642, 244] on button "Confirm" at bounding box center [628, 245] width 75 height 20
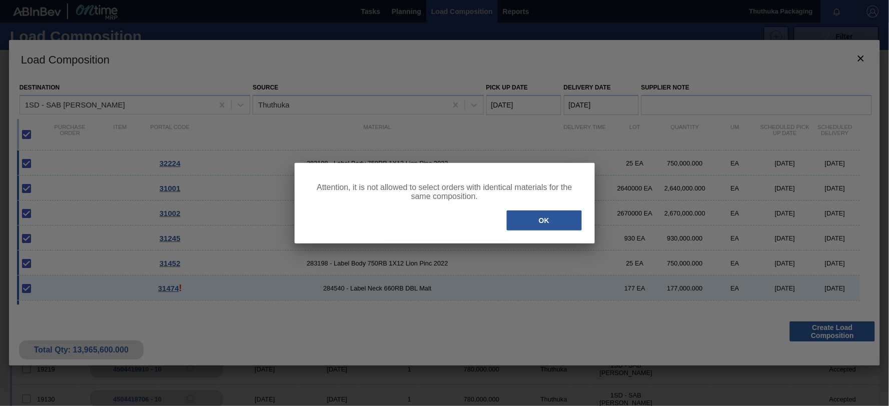
click at [582, 230] on div "OK" at bounding box center [445, 221] width 276 height 22
click at [541, 222] on button "OK" at bounding box center [544, 221] width 75 height 20
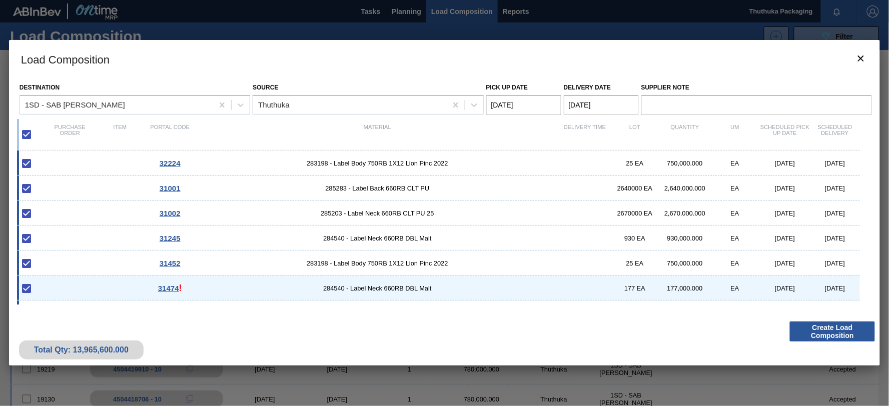
click at [528, 103] on Date "[DATE]" at bounding box center [524, 105] width 75 height 20
click at [563, 207] on div "25" at bounding box center [564, 210] width 14 height 14
click at [604, 104] on Date "[DATE]" at bounding box center [601, 105] width 75 height 20
click at [493, 199] on div "31001 285283 - Label Back 660RB CLT PU 2640000 EA 2,640,000.000 EA [DATE] [DATE]" at bounding box center [438, 188] width 843 height 25
checkbox input "false"
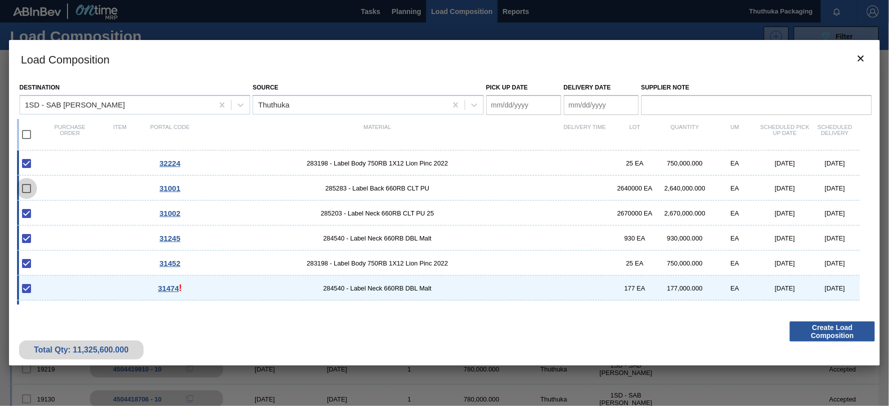
click at [32, 186] on input "checkbox" at bounding box center [26, 188] width 21 height 21
click at [28, 189] on input "checkbox" at bounding box center [26, 188] width 21 height 21
checkbox input "false"
click at [29, 133] on input "checkbox" at bounding box center [26, 134] width 21 height 21
checkbox input "true"
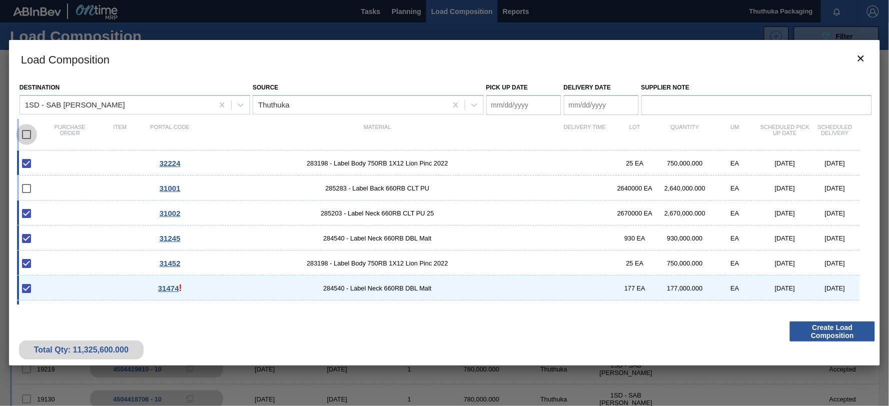
checkbox input "true"
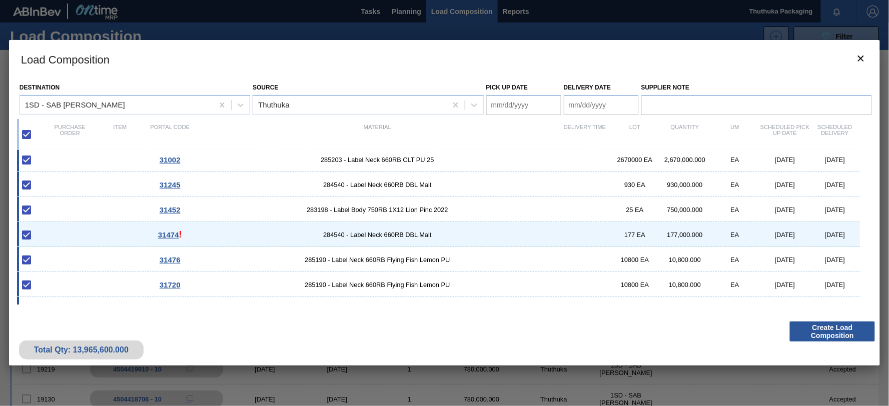
scroll to position [56, 0]
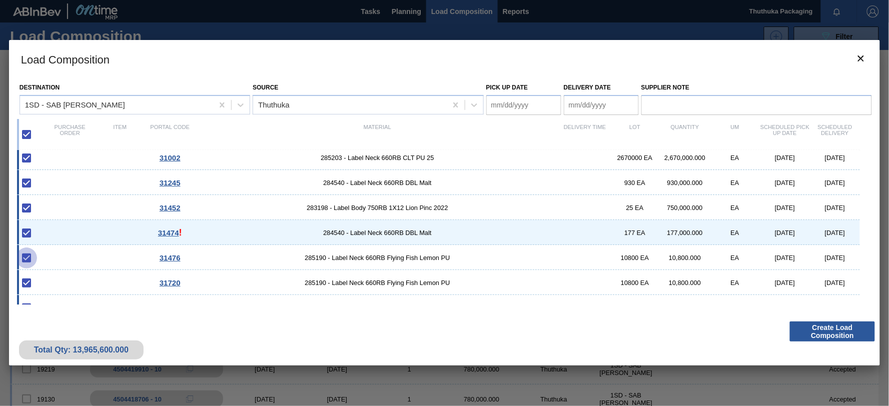
click at [25, 259] on input "checkbox" at bounding box center [26, 258] width 21 height 21
click at [27, 259] on input "checkbox" at bounding box center [26, 258] width 21 height 21
checkbox input "true"
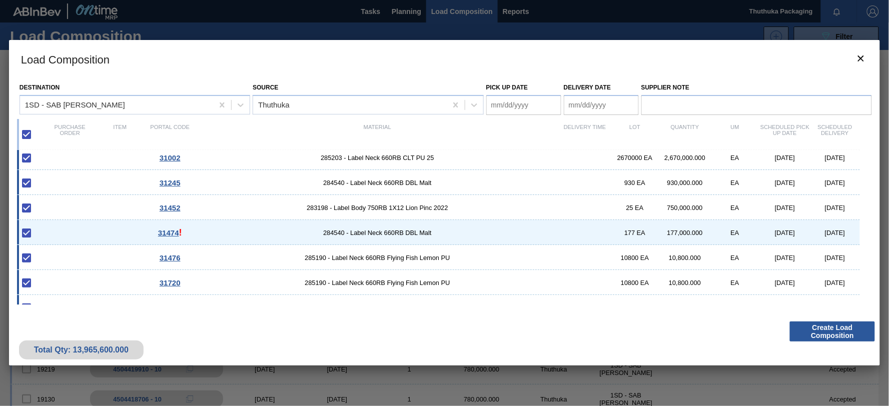
click at [320, 261] on span "285190 - Label Neck 660RB Flying Fish Lemon PU" at bounding box center [377, 258] width 365 height 8
checkbox input "false"
click at [335, 277] on div "31720 285190 - Label Neck 660RB Flying Fish Lemon PU 10800 EA 10,800.000 EA [DA…" at bounding box center [438, 282] width 843 height 25
checkbox input "false"
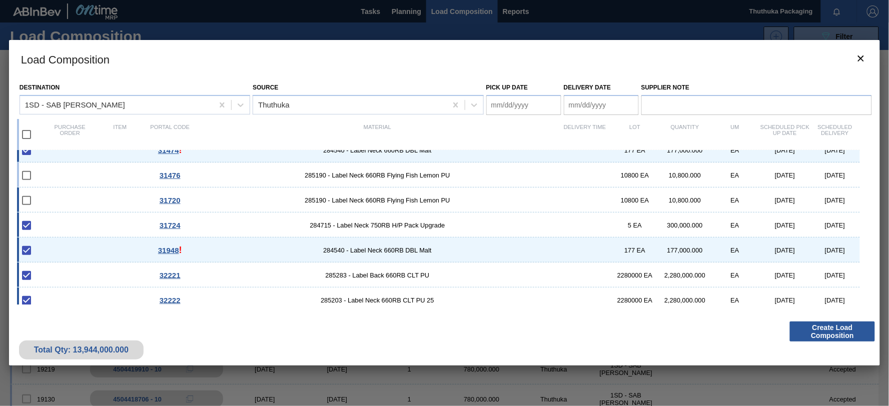
scroll to position [167, 0]
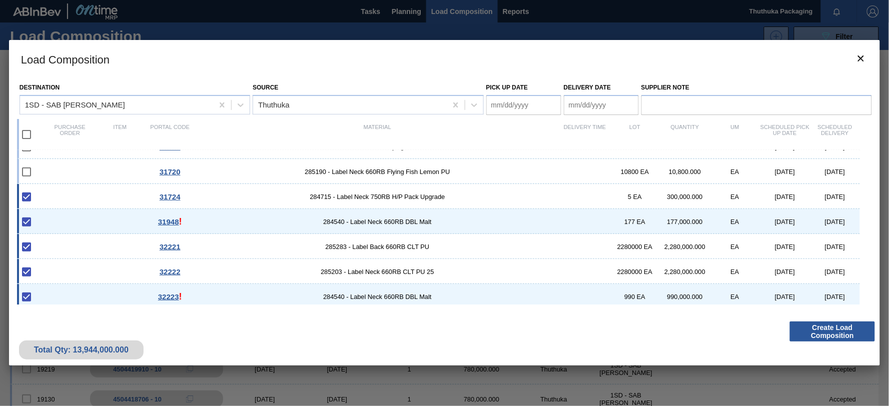
click at [379, 195] on span "284715 - Label Neck 750RB H/P Pack Upgrade" at bounding box center [377, 197] width 365 height 8
checkbox input "false"
click at [376, 224] on span "284540 - Label Neck 660RB DBL Malt" at bounding box center [377, 222] width 365 height 8
checkbox input "false"
click at [373, 243] on div "32221 285283 - Label Back 660RB CLT PU 2280000 EA 2,280,000.000 EA [DATE] [DATE]" at bounding box center [438, 246] width 843 height 25
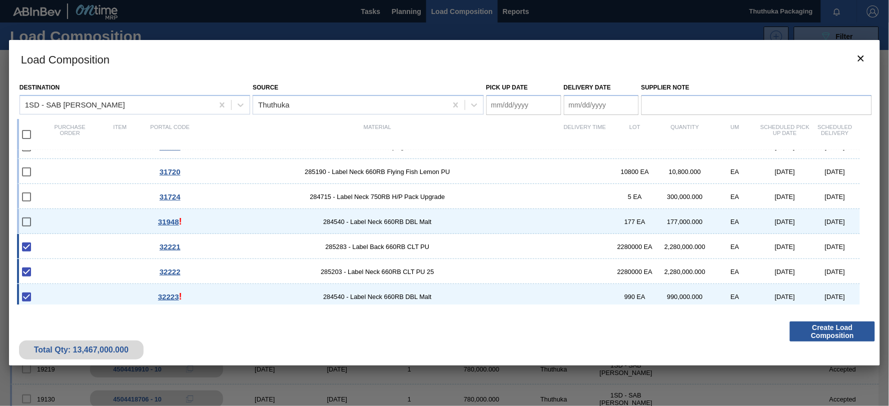
checkbox input "false"
click at [373, 269] on span "285203 - Label Neck 660RB CLT PU 25" at bounding box center [377, 272] width 365 height 8
checkbox input "false"
click at [374, 294] on span "284540 - Label Neck 660RB DBL Malt" at bounding box center [377, 297] width 365 height 8
checkbox input "false"
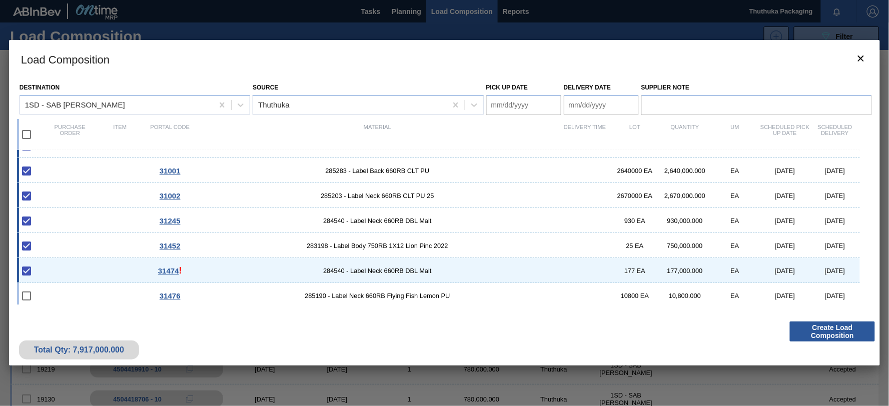
scroll to position [0, 0]
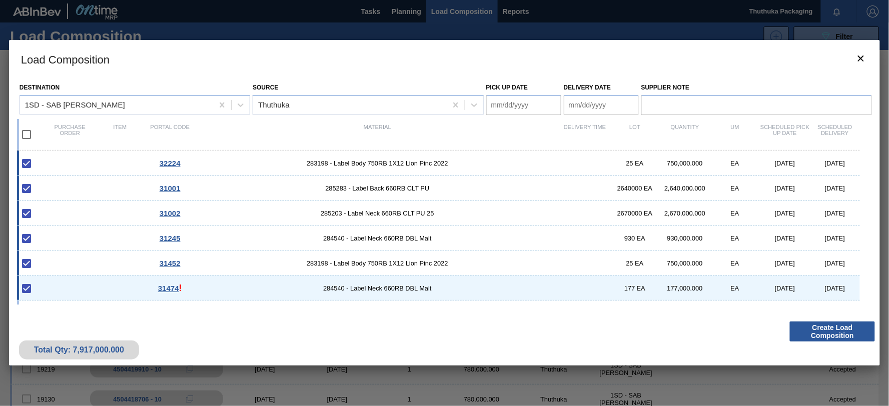
click at [374, 190] on span "285283 - Label Back 660RB CLT PU" at bounding box center [377, 189] width 365 height 8
checkbox input "false"
click at [368, 214] on span "285203 - Label Neck 660RB CLT PU 25" at bounding box center [377, 214] width 365 height 8
checkbox input "false"
click at [365, 234] on div "31245 284540 - Label Neck 660RB DBL Malt 930 EA 930,000.000 EA [DATE] [DATE]" at bounding box center [438, 238] width 843 height 25
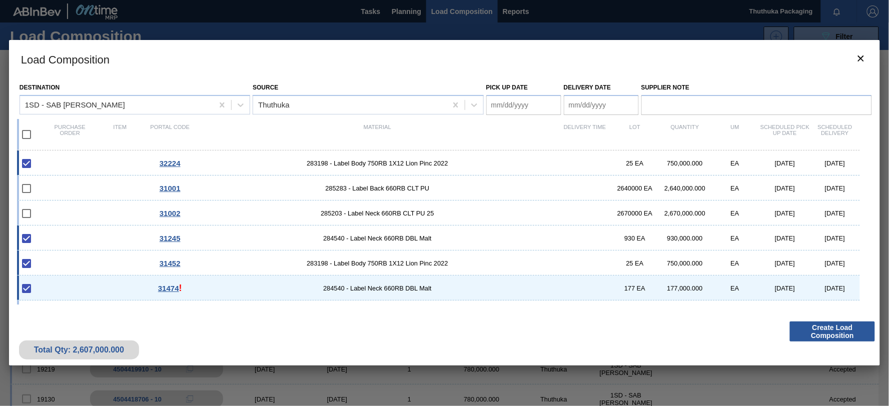
checkbox input "false"
click at [364, 259] on div "31452 283198 - Label Body 750RB 1X12 Lion Pinc 2022 25 EA 750,000.000 EA [DATE]…" at bounding box center [438, 263] width 843 height 25
checkbox input "false"
click at [359, 293] on div "31474 ! 284540 - Label Neck 660RB DBL Malt 177 EA 177,000.000 EA [DATE] [DATE]" at bounding box center [438, 288] width 843 height 25
type Date "[DATE]"
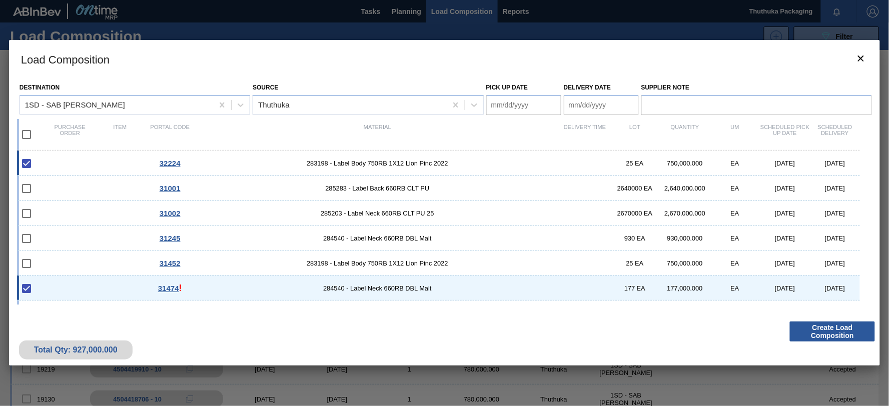
type Date "[DATE]"
checkbox input "false"
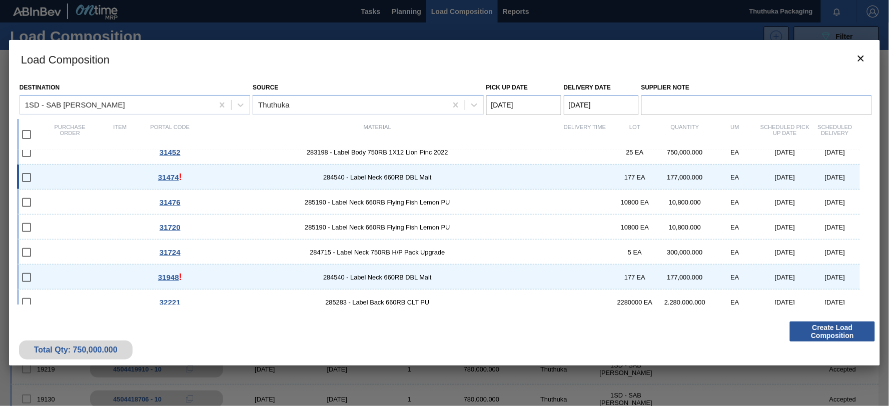
scroll to position [171, 0]
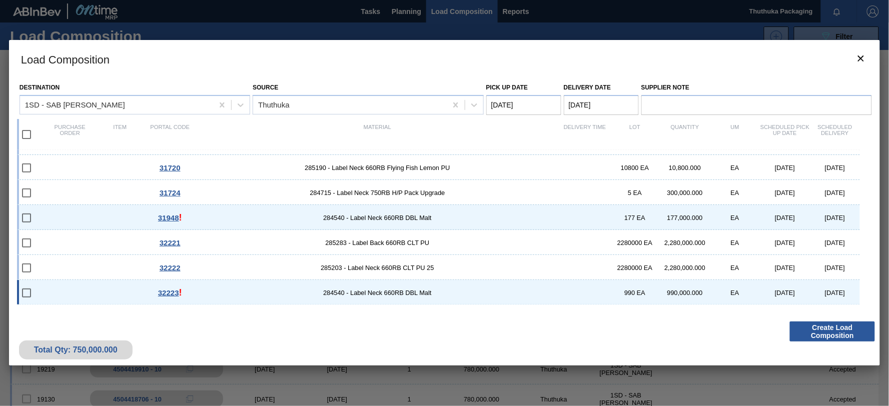
click at [374, 293] on span "284540 - Label Neck 660RB DBL Malt" at bounding box center [377, 293] width 365 height 8
checkbox input "true"
click at [381, 270] on span "285203 - Label Neck 660RB CLT PU 25" at bounding box center [377, 268] width 365 height 8
checkbox input "true"
click at [388, 244] on span "285283 - Label Back 660RB CLT PU" at bounding box center [377, 243] width 365 height 8
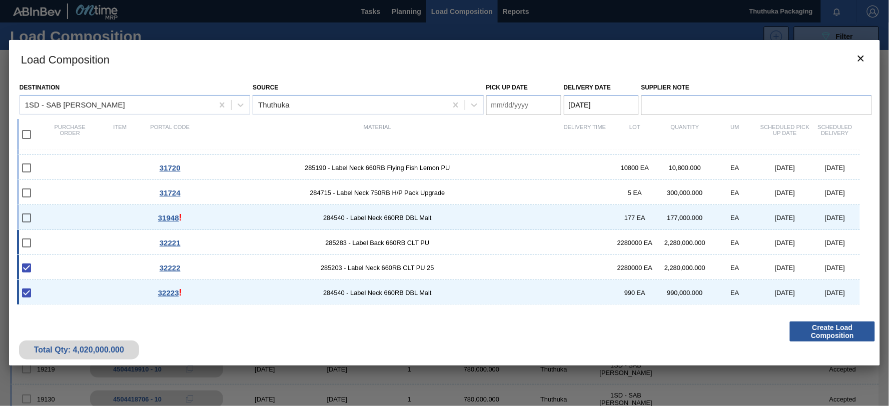
checkbox input "true"
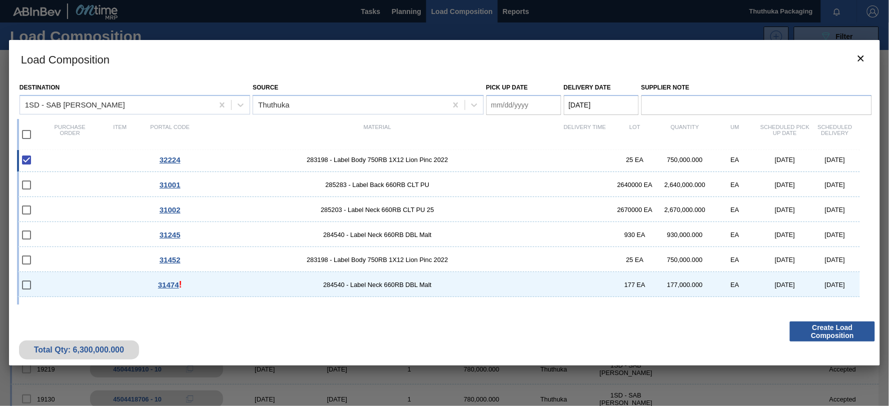
scroll to position [0, 0]
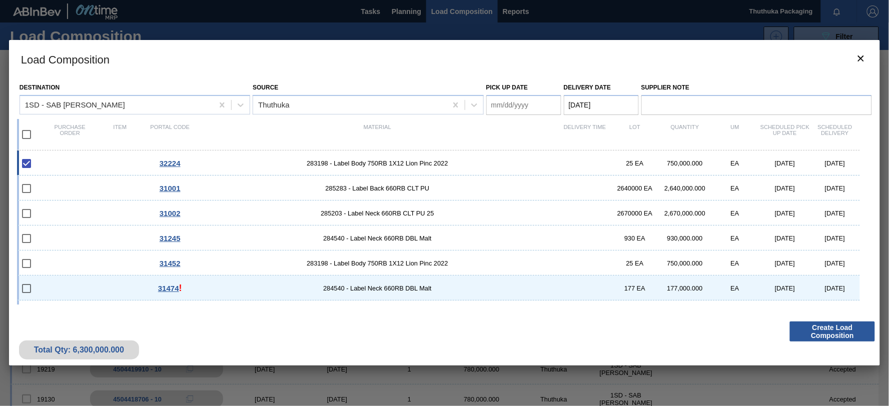
click at [531, 107] on Date "Pick up Date" at bounding box center [524, 105] width 75 height 20
drag, startPoint x: 562, startPoint y: 209, endPoint x: 562, endPoint y: 196, distance: 12.5
click at [562, 209] on div "25" at bounding box center [564, 210] width 14 height 14
type Date "[DATE]"
click at [808, 329] on button "Create Load Composition" at bounding box center [832, 332] width 85 height 20
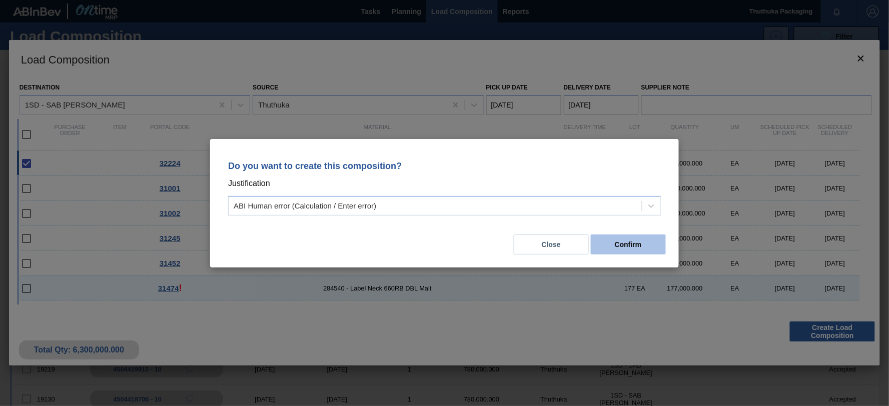
click at [632, 244] on button "Confirm" at bounding box center [628, 245] width 75 height 20
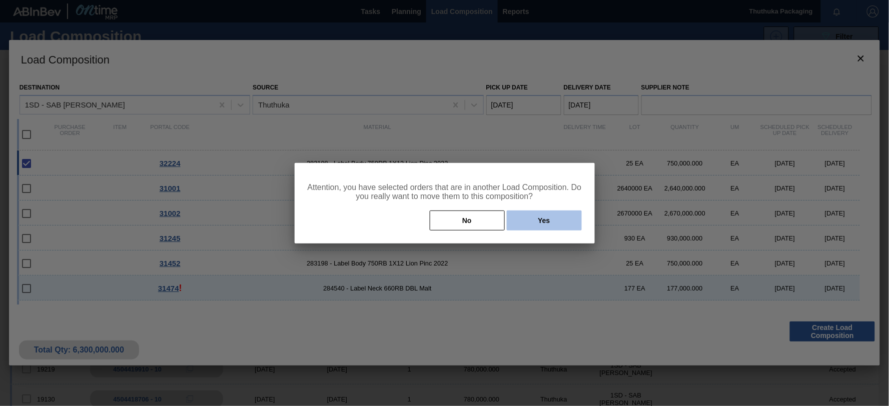
click at [556, 220] on button "Yes" at bounding box center [544, 221] width 75 height 20
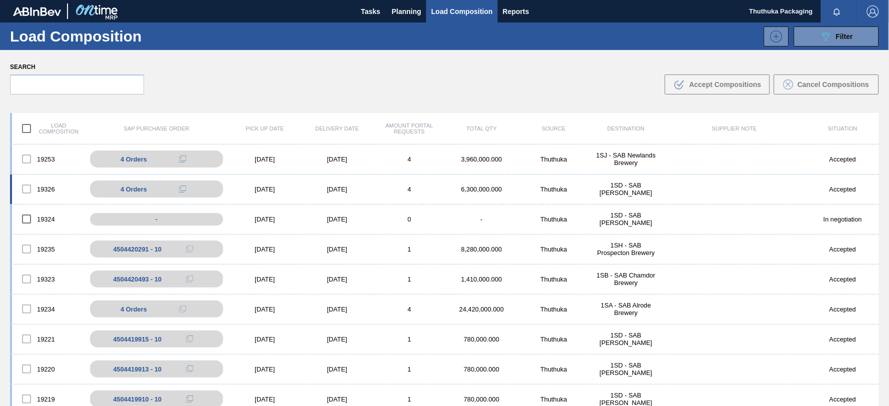
click at [479, 186] on div "6,300,000.000" at bounding box center [482, 190] width 72 height 8
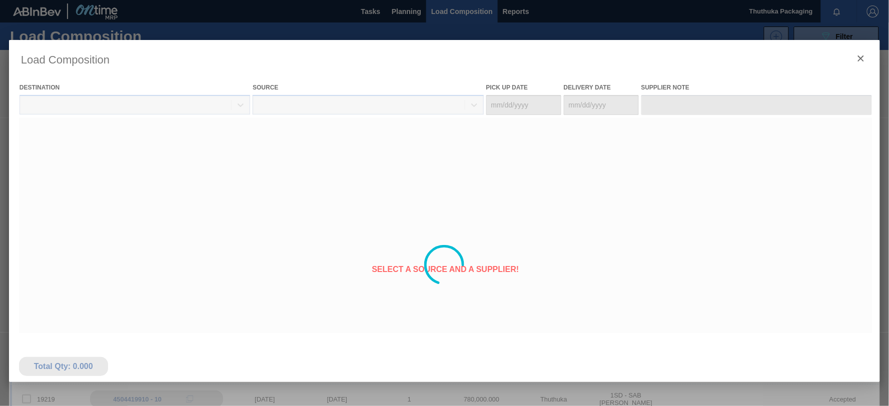
type Date "[DATE]"
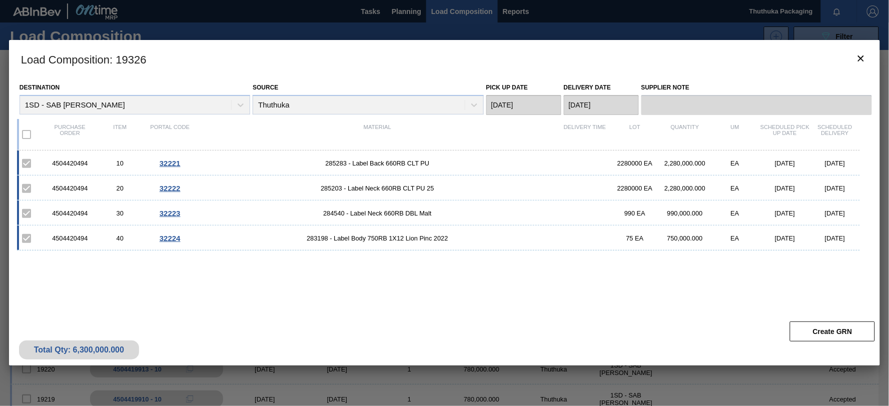
click at [68, 163] on div "4504420494" at bounding box center [70, 164] width 50 height 8
copy div "4504420494"
click at [862, 56] on icon "botão de ícone" at bounding box center [861, 59] width 12 height 12
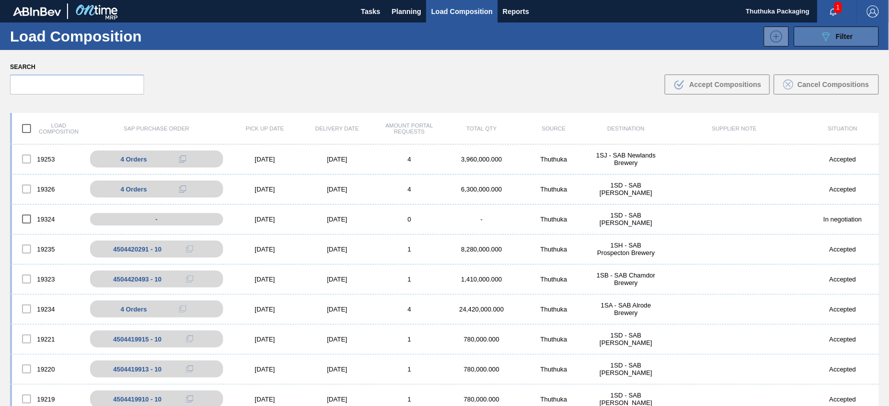
click at [829, 38] on icon "089F7B8B-B2A5-4AFE-B5C0-19BA573D28AC" at bounding box center [826, 37] width 12 height 12
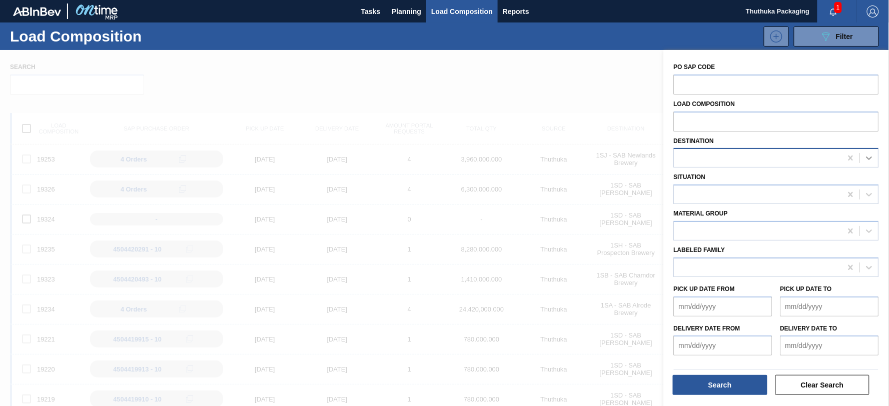
click at [869, 159] on icon at bounding box center [870, 159] width 6 height 4
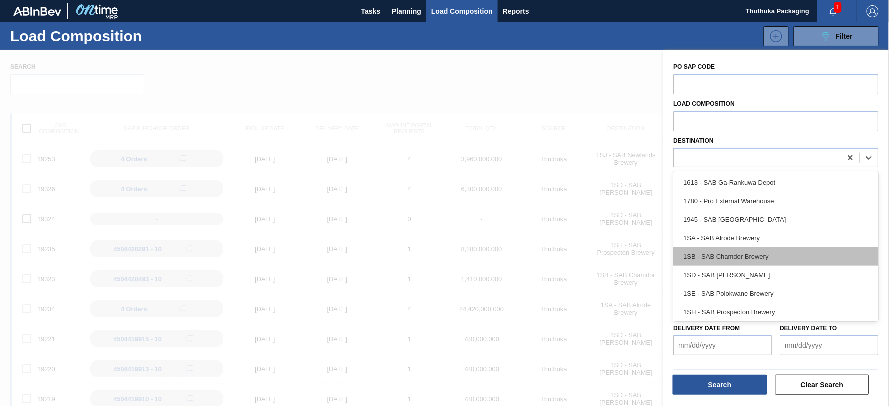
click at [744, 252] on div "1SB - SAB Chamdor Brewery" at bounding box center [776, 257] width 205 height 19
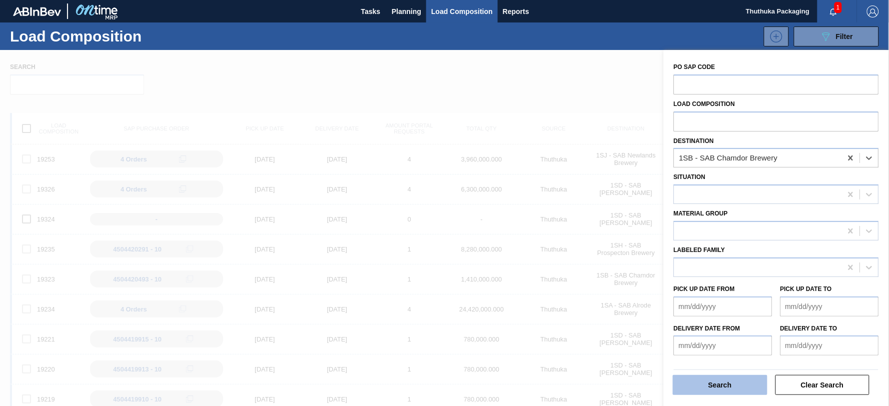
click at [710, 384] on button "Search" at bounding box center [720, 385] width 95 height 20
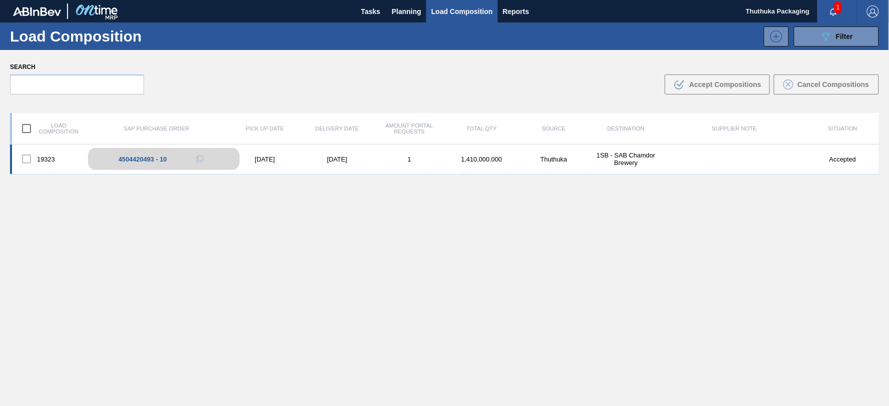
click at [160, 161] on div "4504420493 - 10" at bounding box center [143, 160] width 49 height 8
click at [142, 161] on div "4504420493 - 10" at bounding box center [143, 160] width 49 height 8
click at [29, 159] on div at bounding box center [26, 159] width 21 height 21
click at [496, 159] on div "1,410,000.000" at bounding box center [482, 160] width 72 height 8
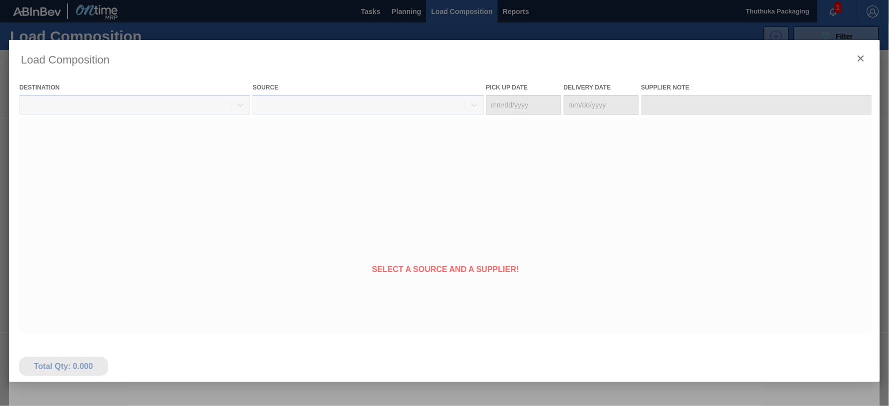
type Date "[DATE]"
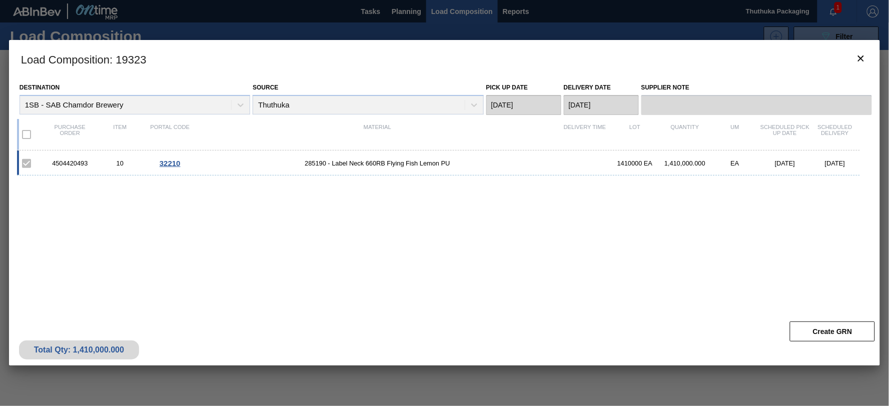
click at [68, 163] on div "4504420493" at bounding box center [70, 164] width 50 height 8
copy div "4504420493"
click at [315, 163] on span "285190 - Label Neck 660RB Flying Fish Lemon PU" at bounding box center [377, 164] width 365 height 8
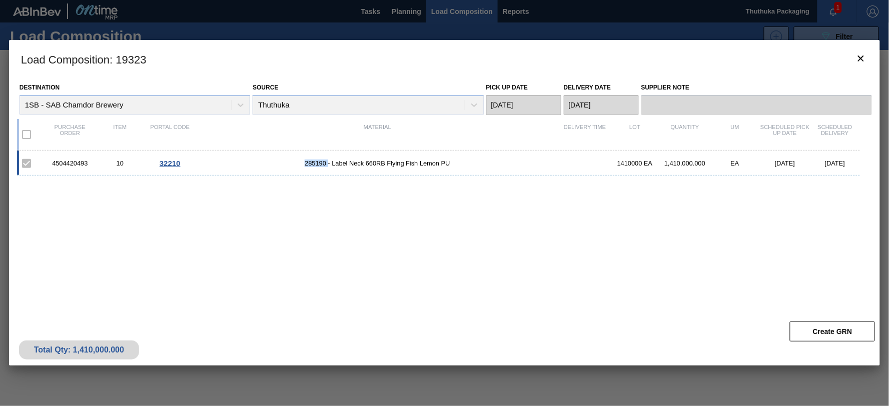
click at [315, 163] on span "285190 - Label Neck 660RB Flying Fish Lemon PU" at bounding box center [377, 164] width 365 height 8
copy span "285190"
